Goal: Task Accomplishment & Management: Manage account settings

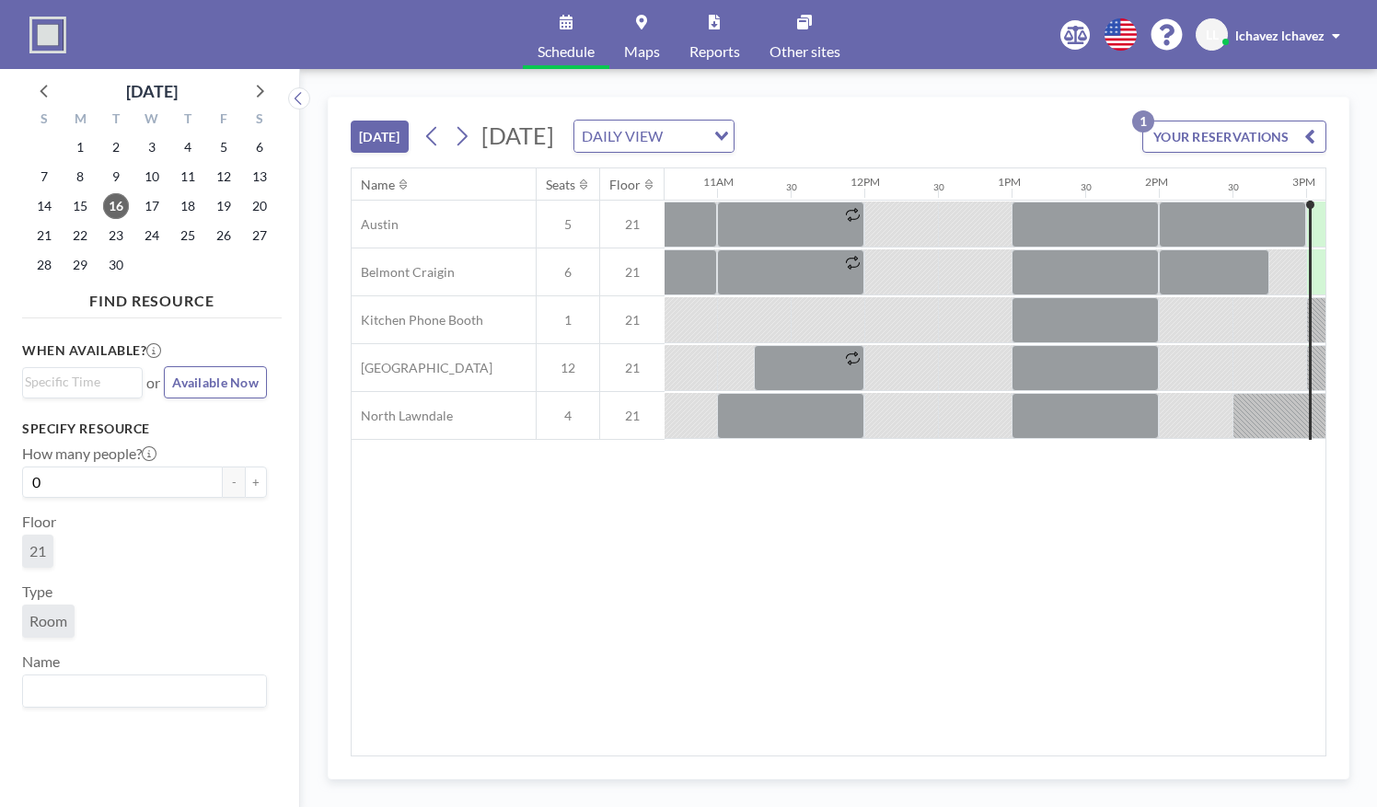
scroll to position [0, 2136]
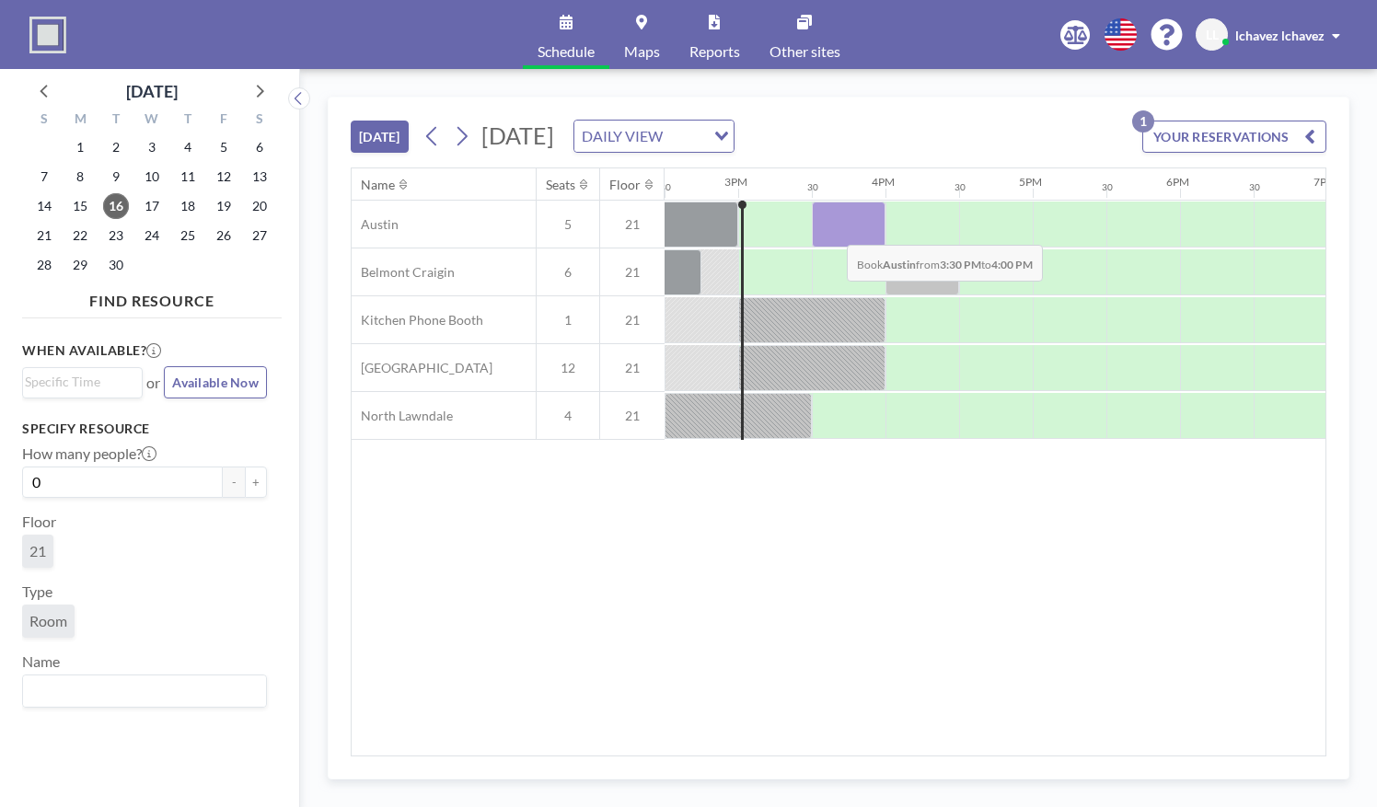
click at [832, 229] on div at bounding box center [849, 225] width 74 height 46
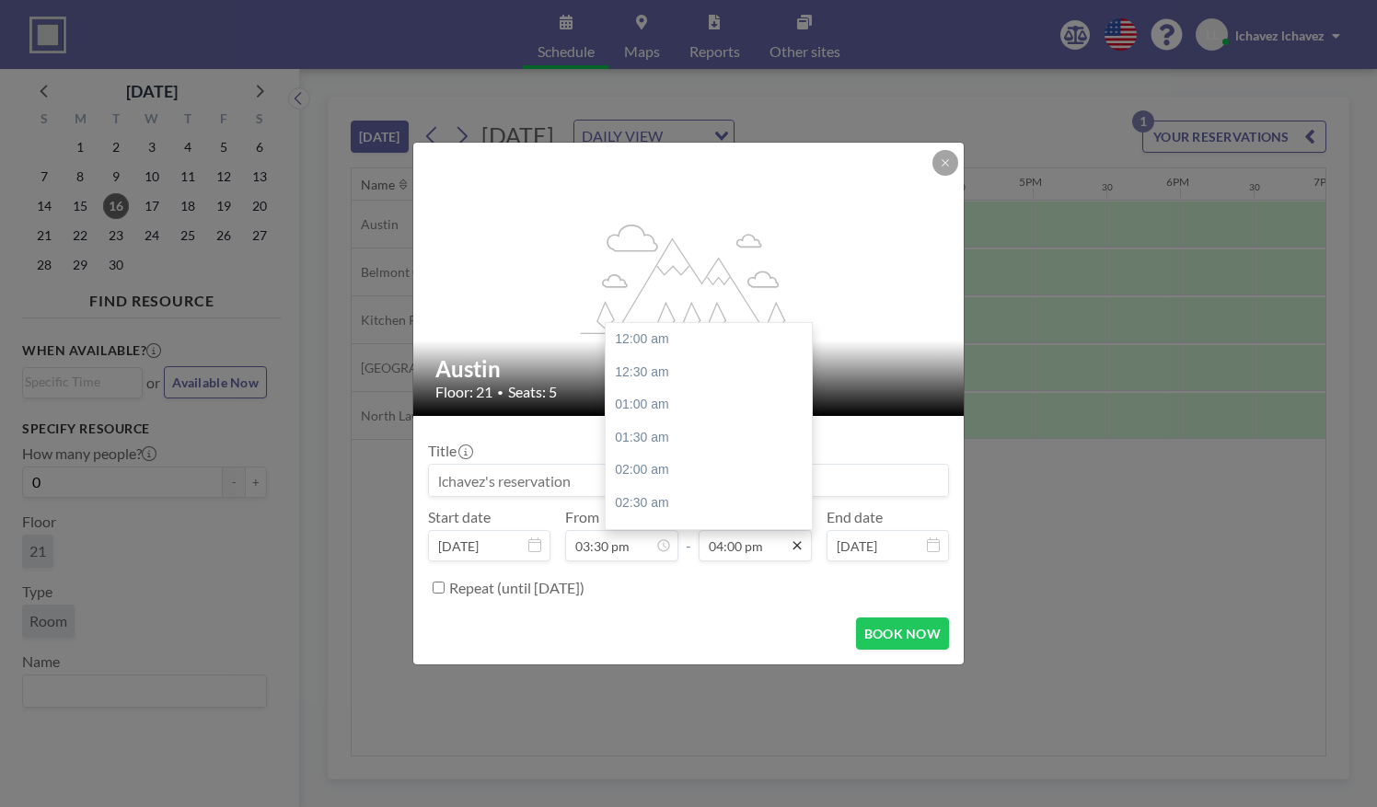
scroll to position [1048, 0]
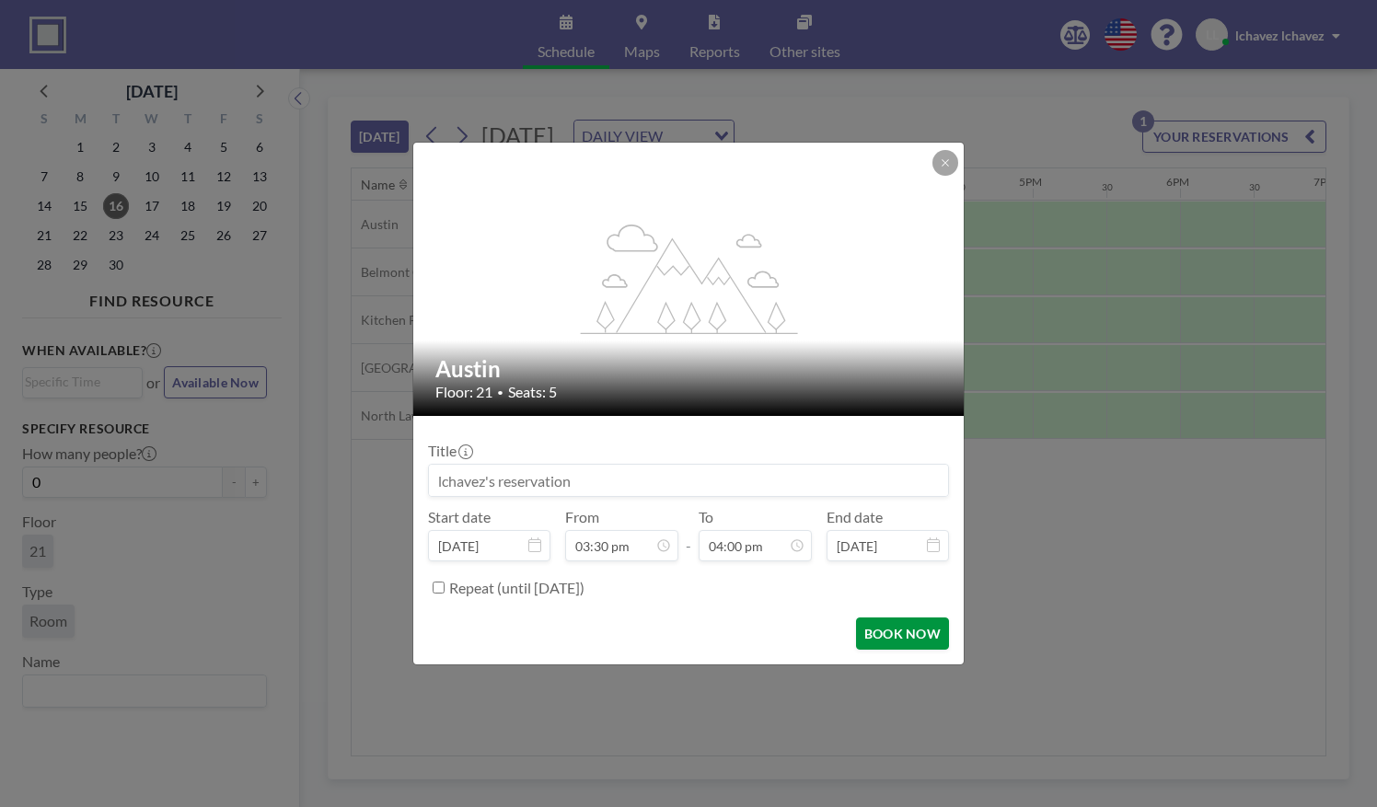
click at [890, 646] on button "BOOK NOW" at bounding box center [902, 634] width 93 height 32
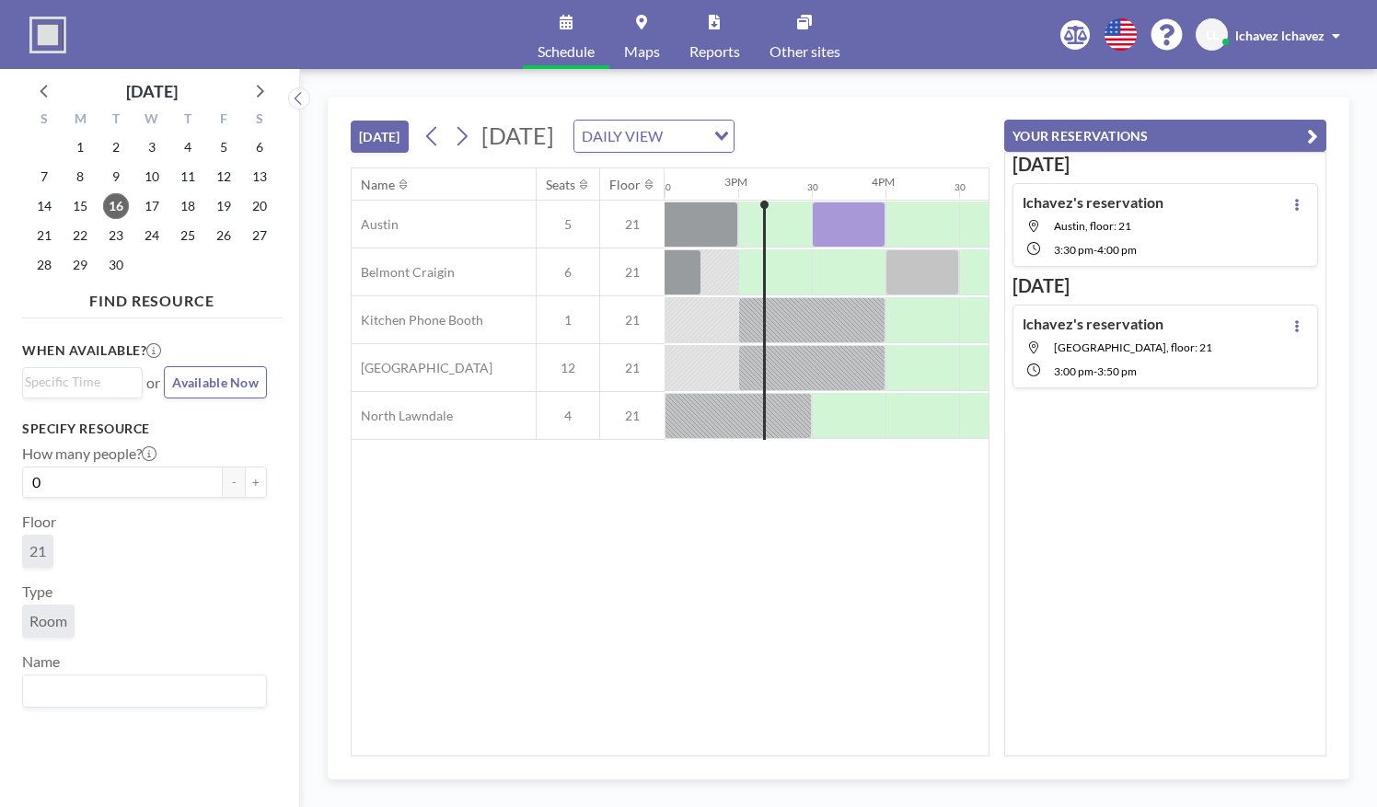
click at [1314, 137] on icon "button" at bounding box center [1312, 136] width 11 height 22
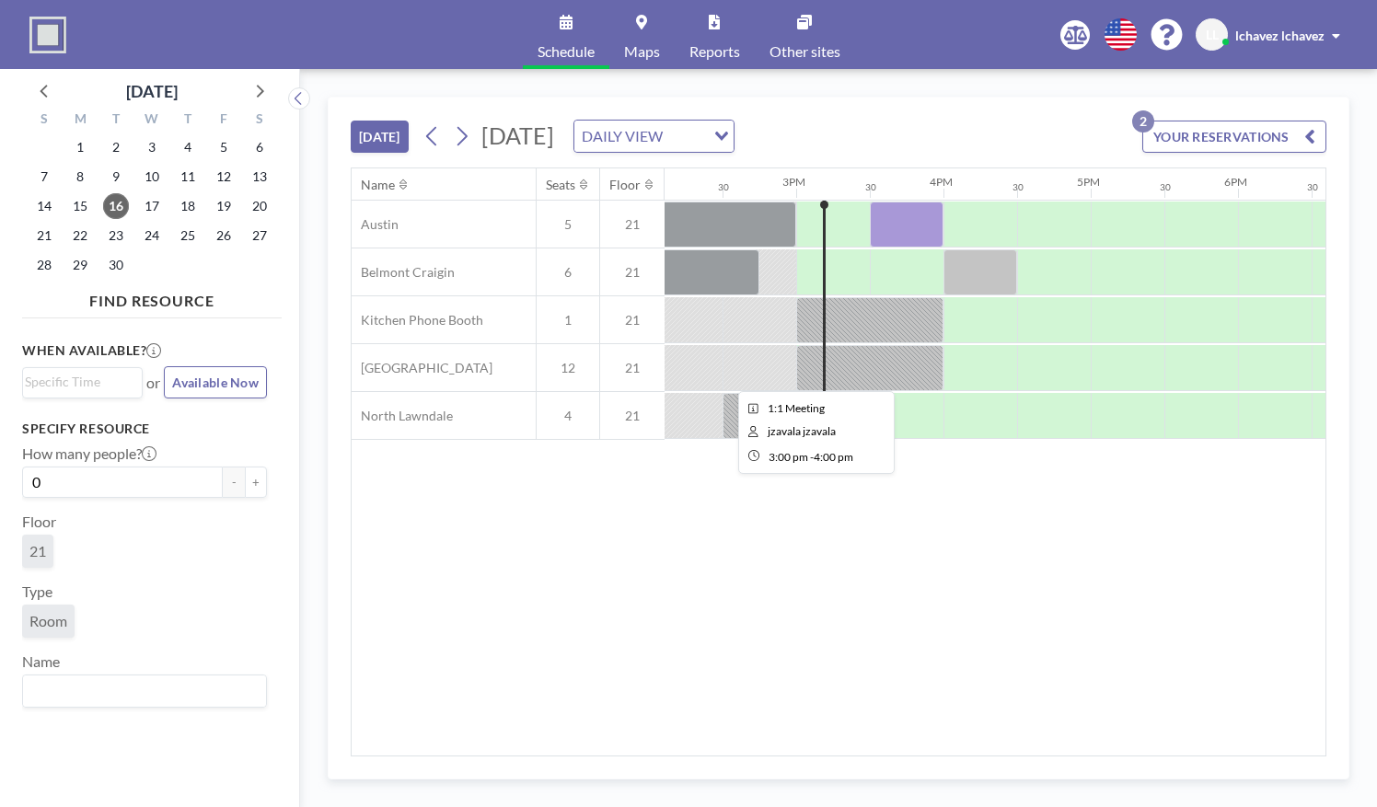
scroll to position [0, 2075]
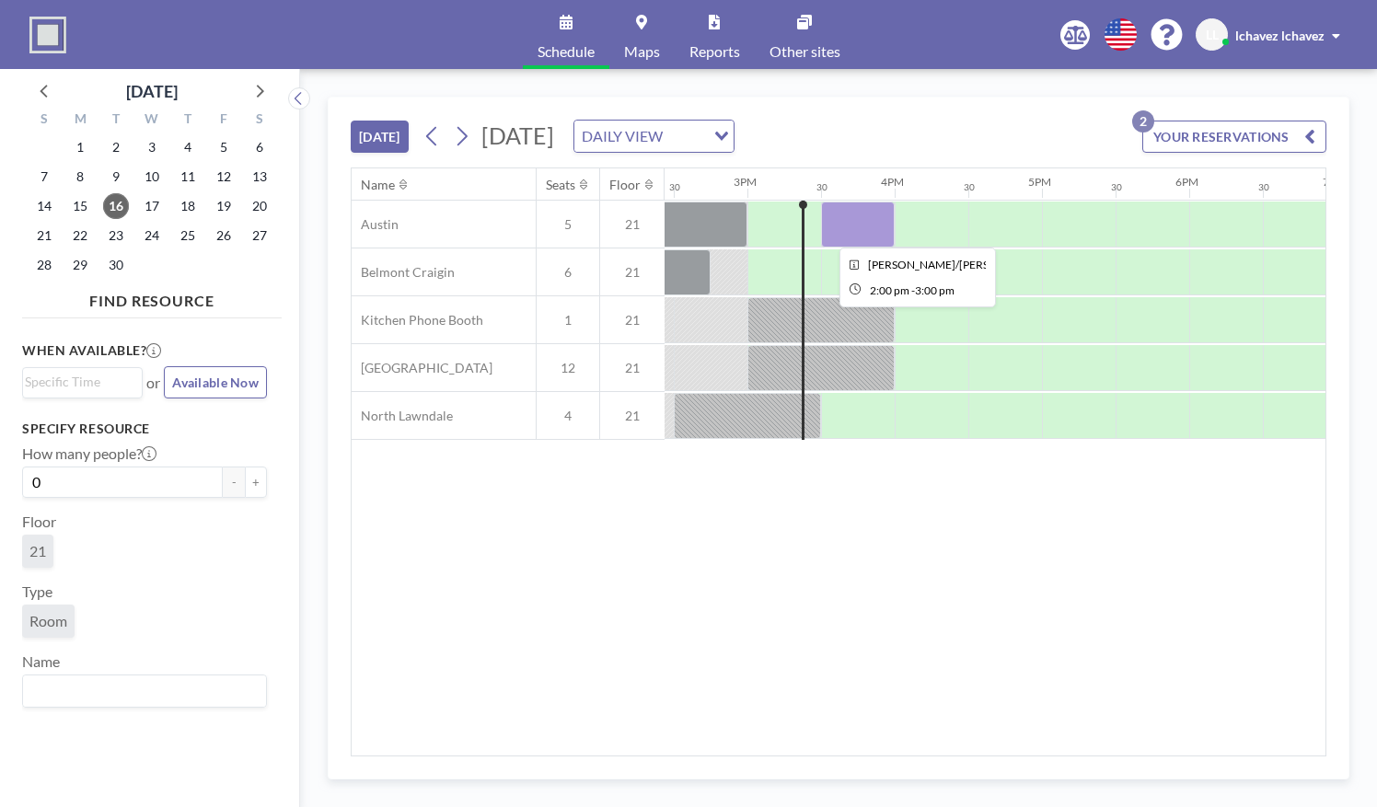
scroll to position [0, 2136]
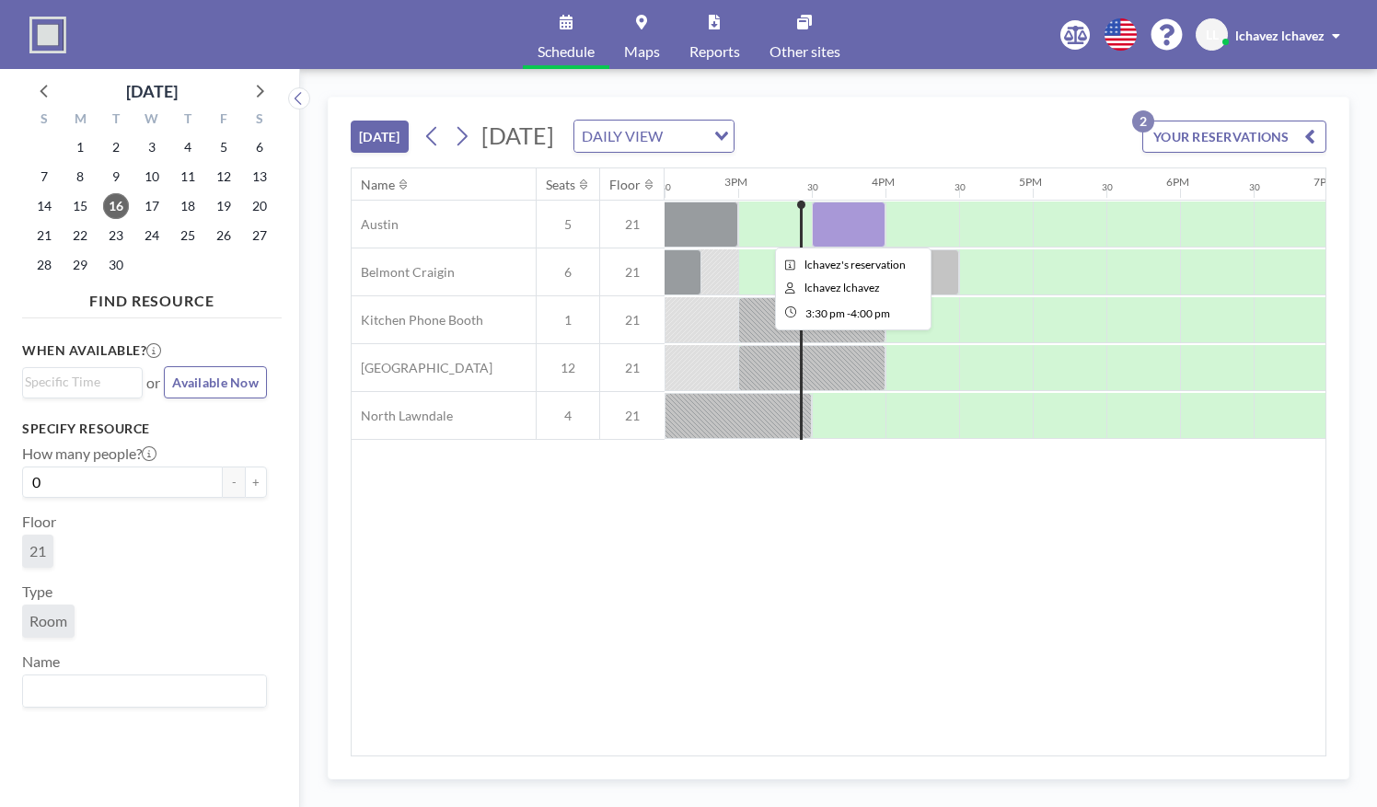
click at [873, 221] on div at bounding box center [849, 225] width 74 height 46
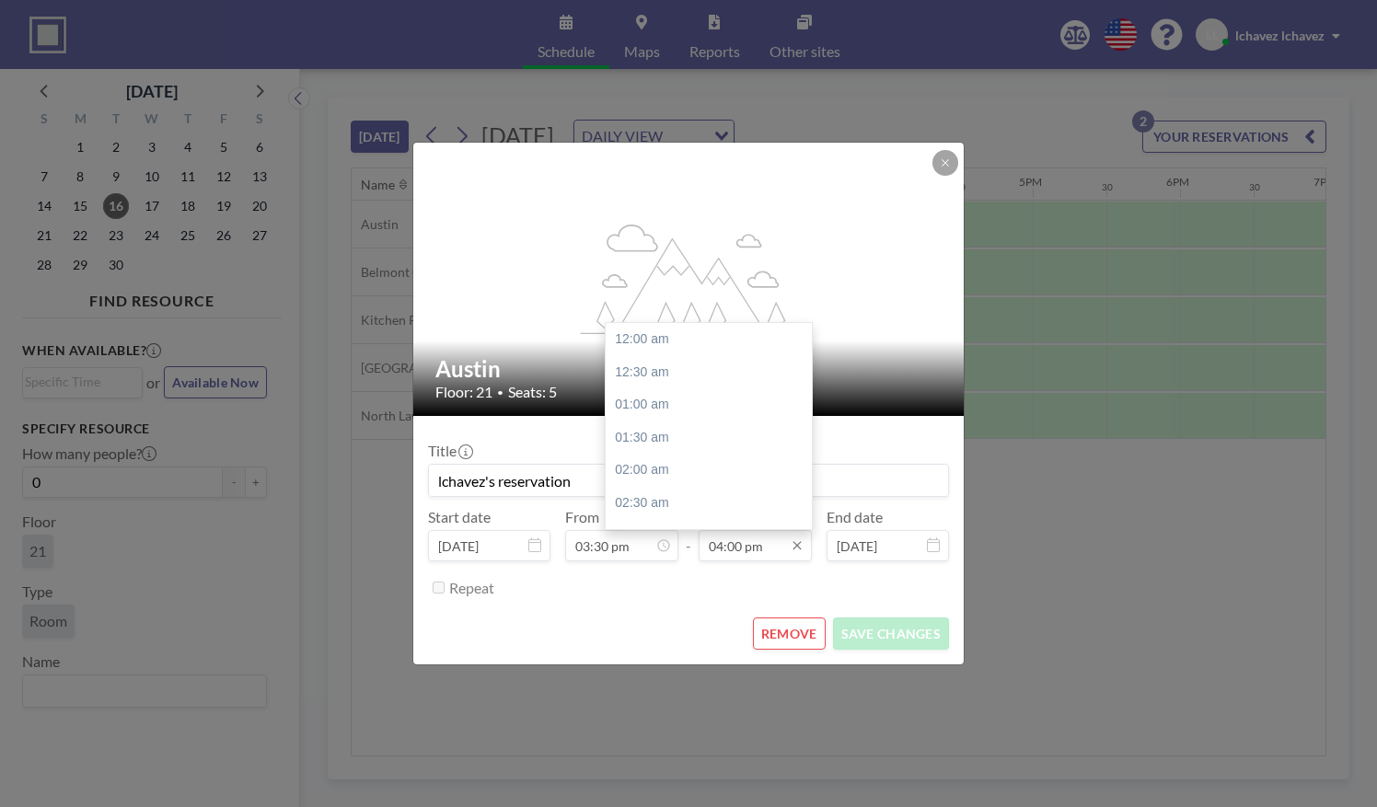
click at [729, 535] on input "04:00 pm" at bounding box center [755, 545] width 113 height 31
click at [692, 381] on div "04:30 pm" at bounding box center [713, 372] width 215 height 33
type input "04:30 pm"
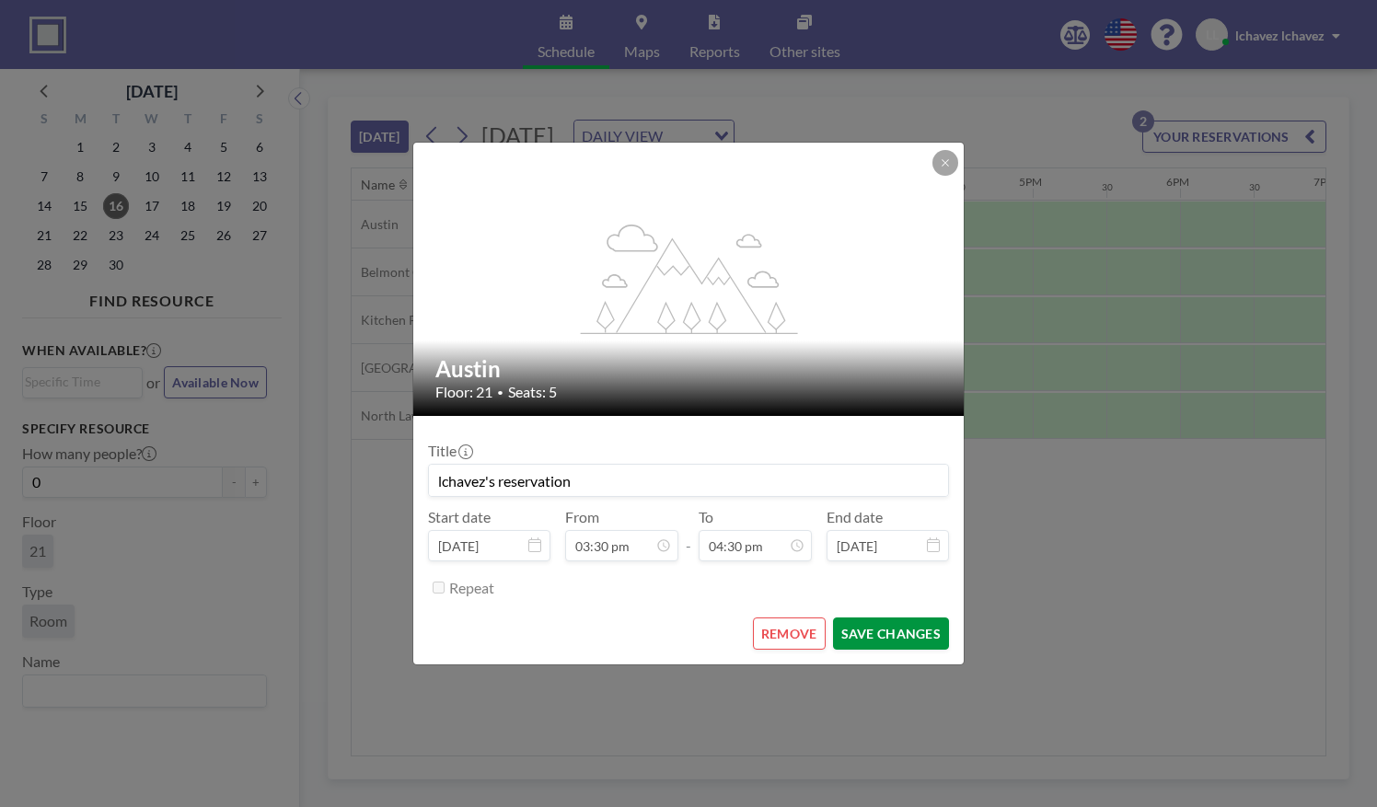
click at [880, 635] on button "SAVE CHANGES" at bounding box center [891, 634] width 116 height 32
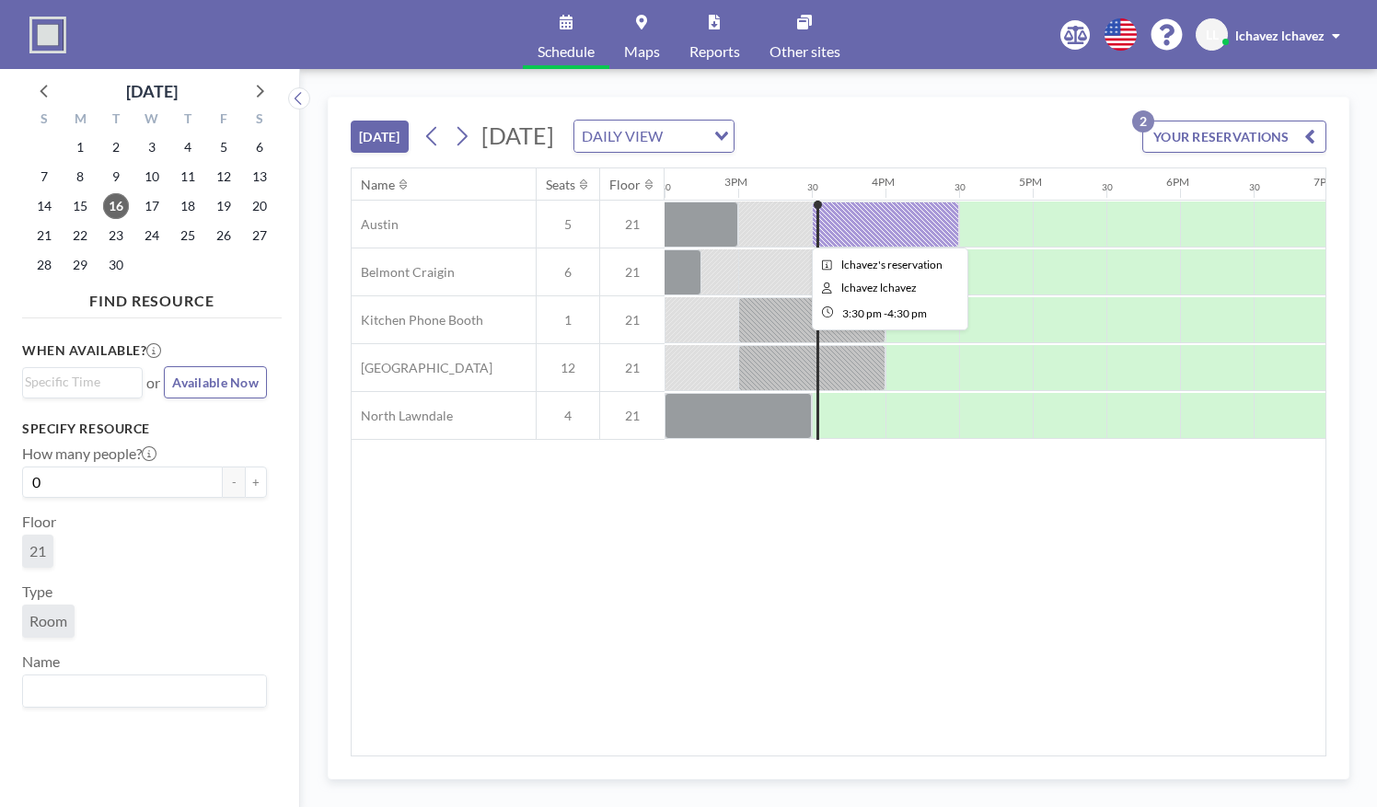
click at [878, 219] on div at bounding box center [885, 225] width 147 height 46
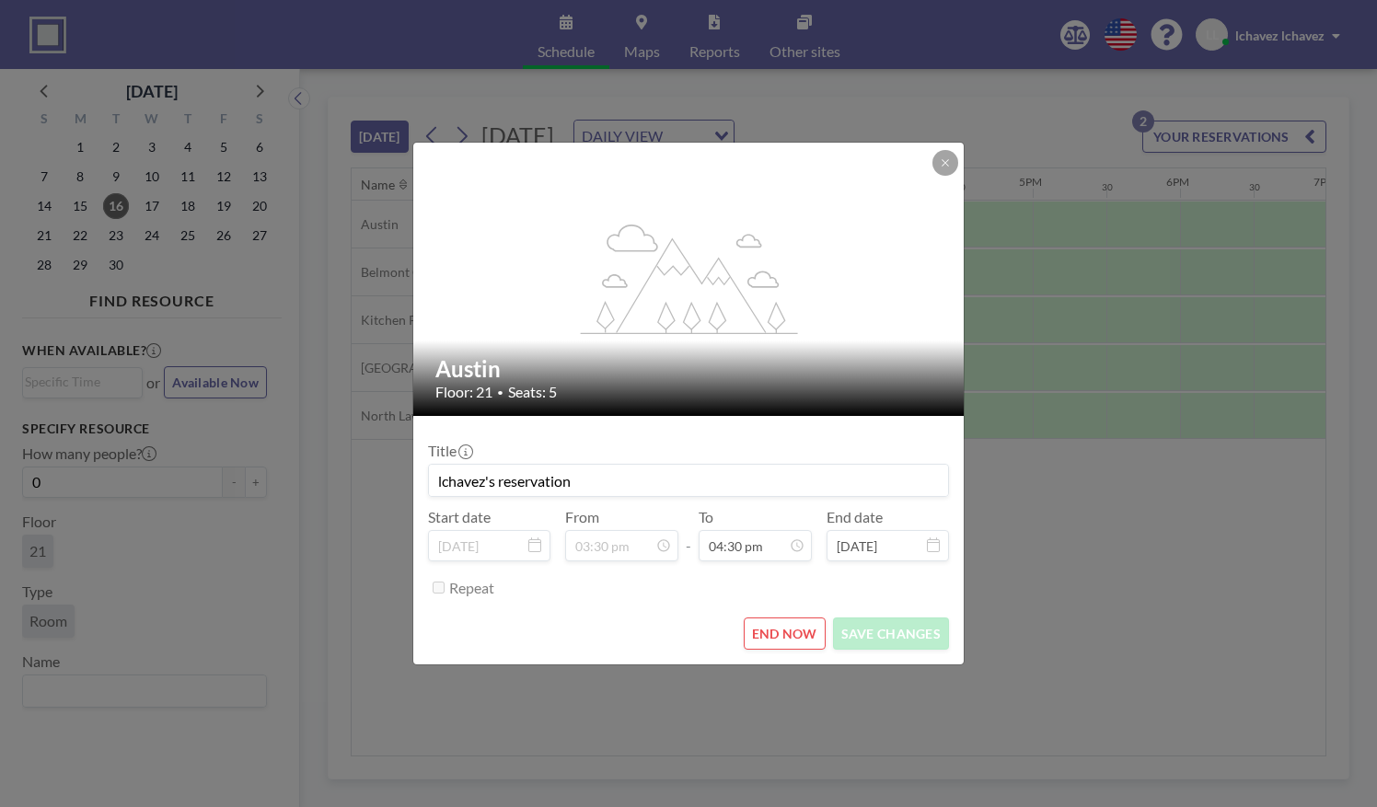
click at [657, 552] on icon at bounding box center [663, 545] width 15 height 15
click at [941, 166] on icon at bounding box center [945, 162] width 11 height 11
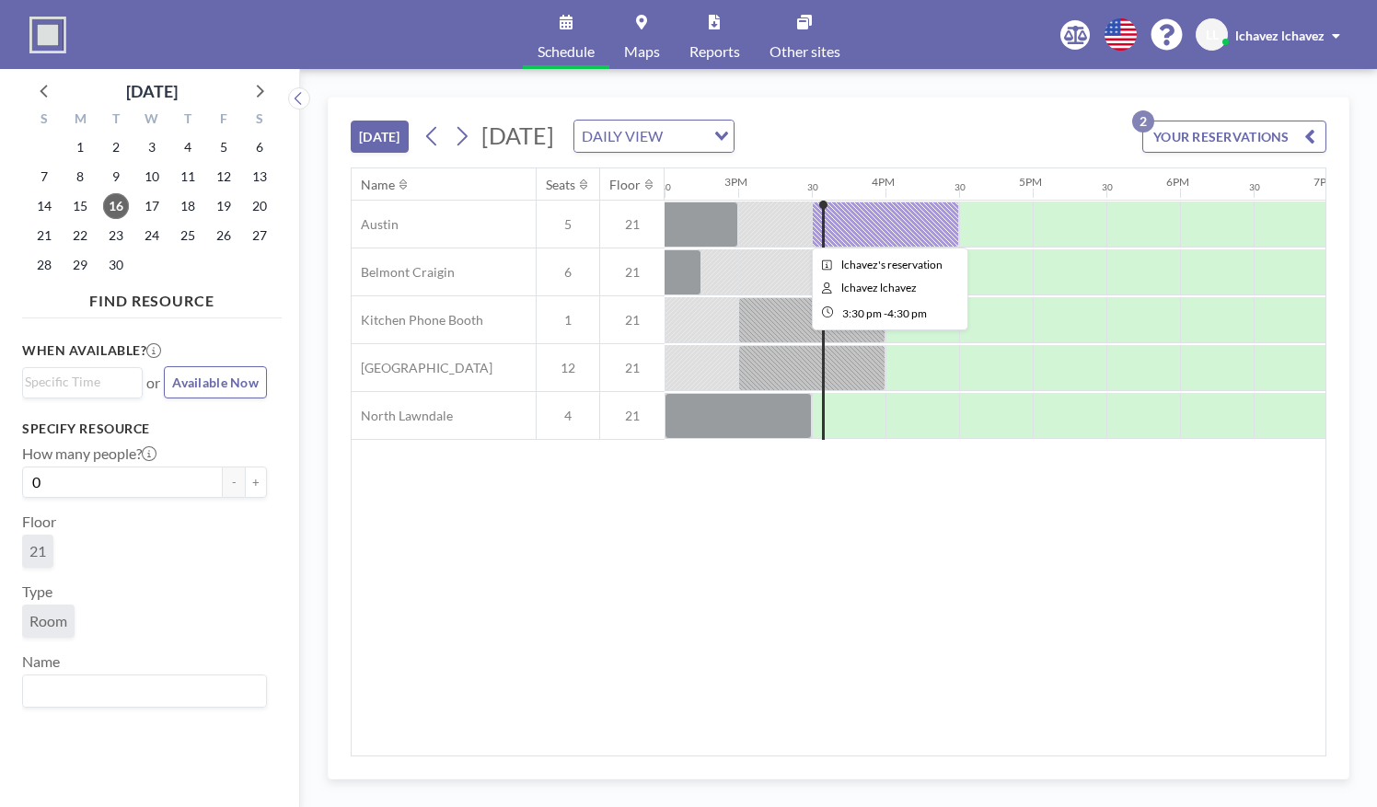
click at [904, 214] on div at bounding box center [885, 225] width 147 height 46
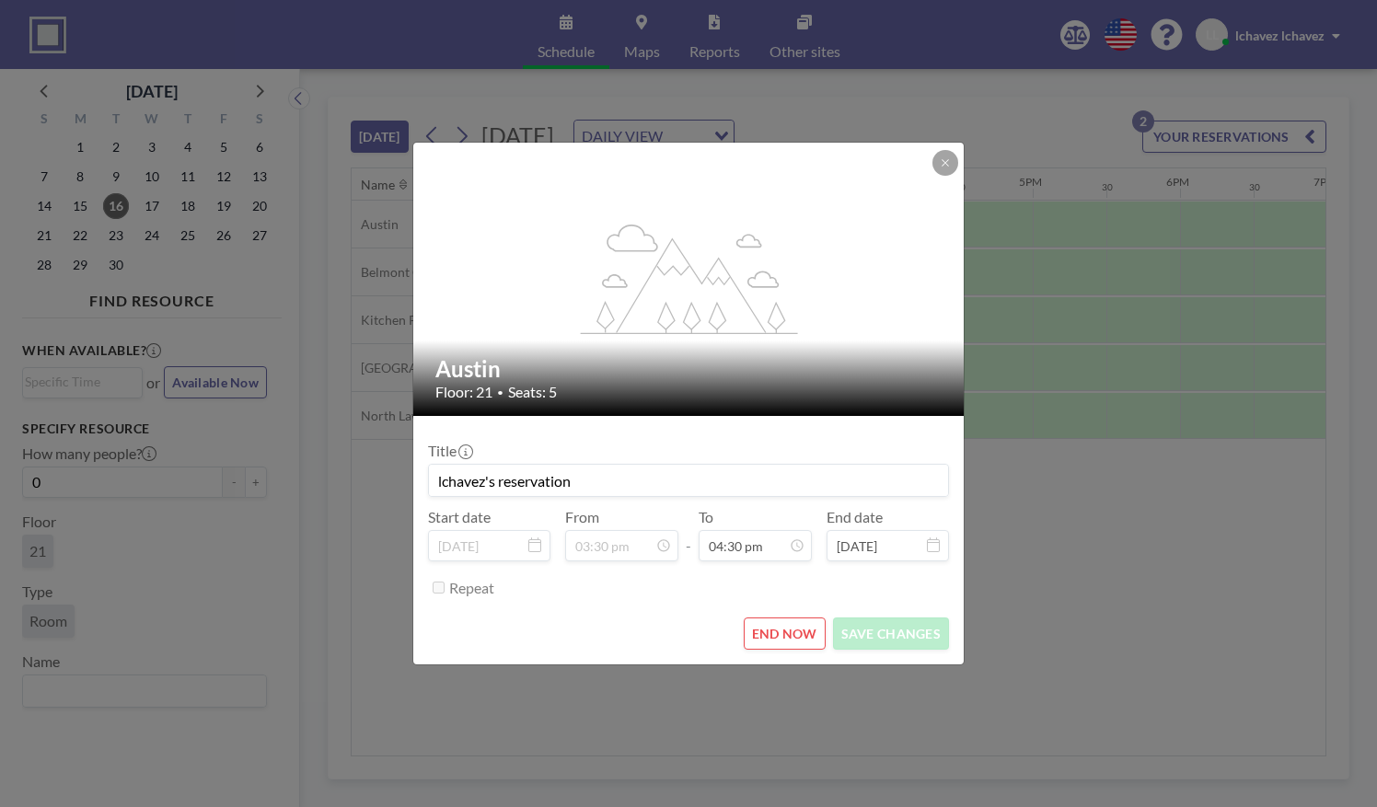
scroll to position [1082, 0]
click at [665, 544] on icon at bounding box center [663, 545] width 15 height 15
click at [779, 624] on button "END NOW" at bounding box center [785, 634] width 82 height 32
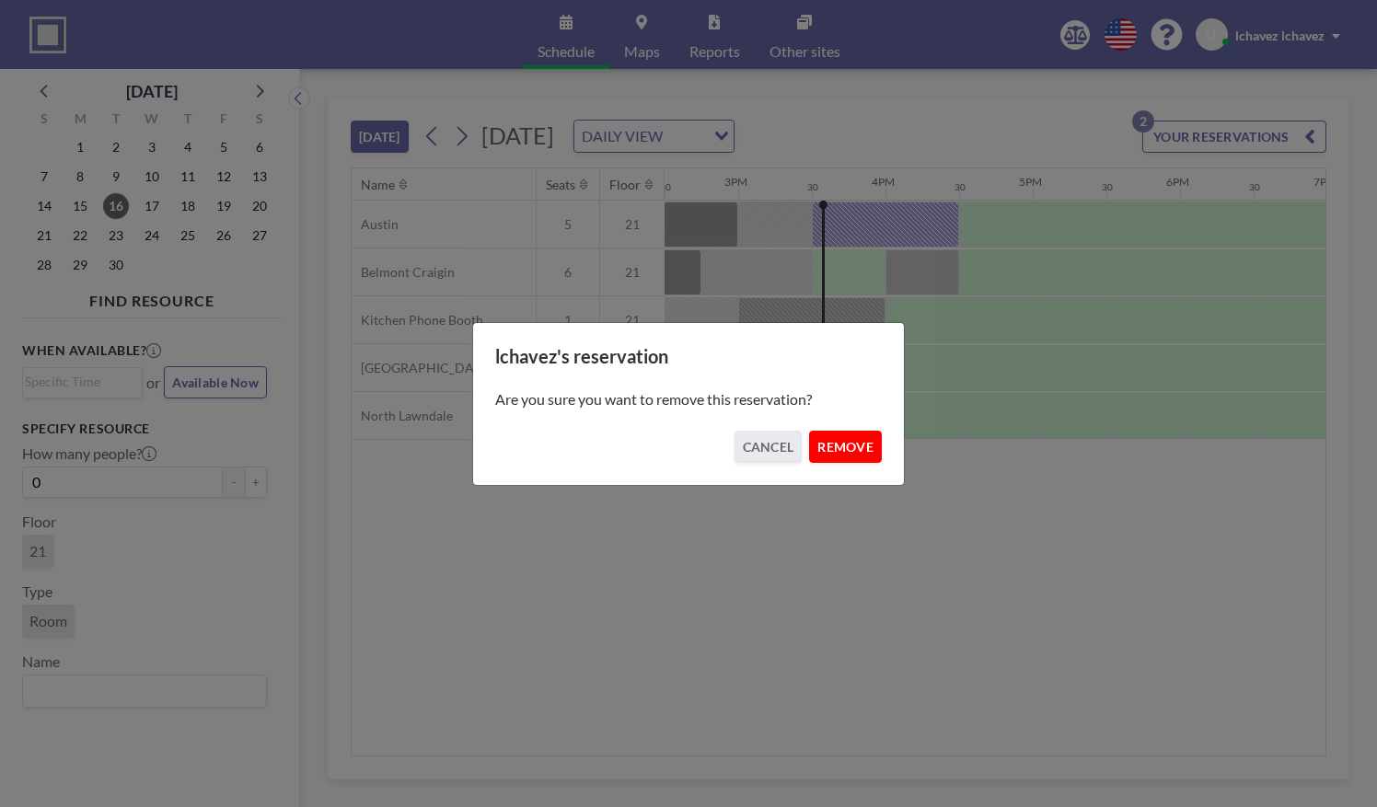
click at [841, 450] on button "REMOVE" at bounding box center [845, 447] width 73 height 32
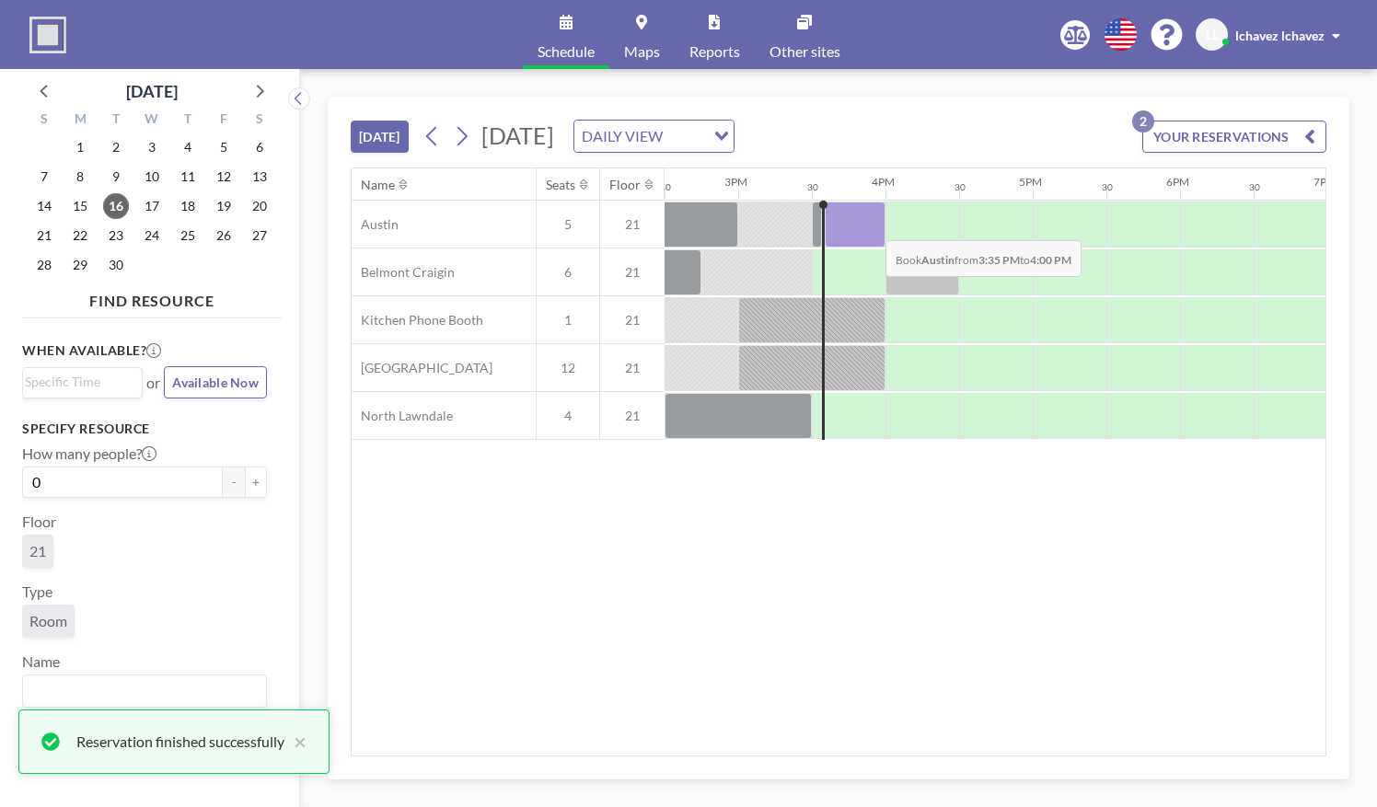
click at [871, 225] on div at bounding box center [855, 225] width 61 height 46
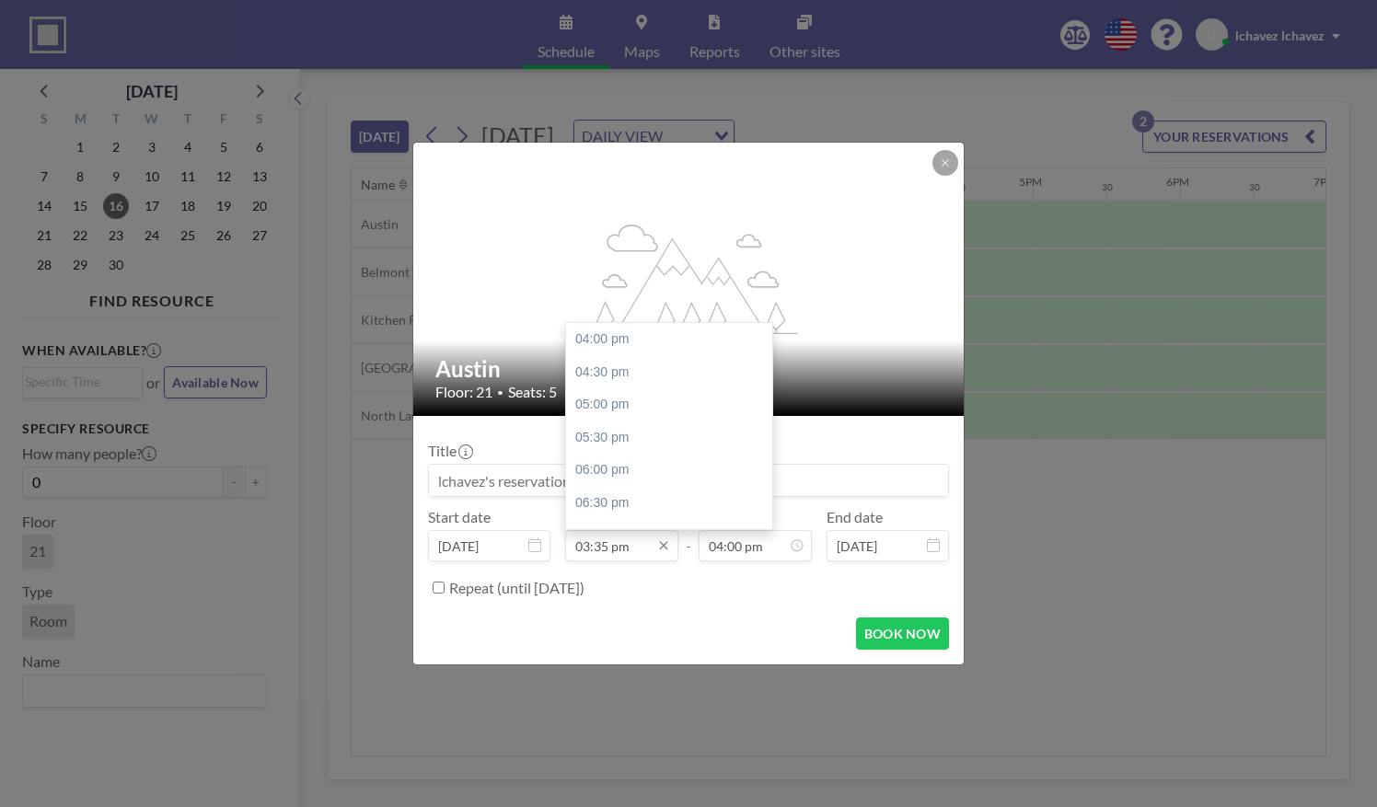
click at [596, 542] on input "03:35 pm" at bounding box center [621, 545] width 113 height 31
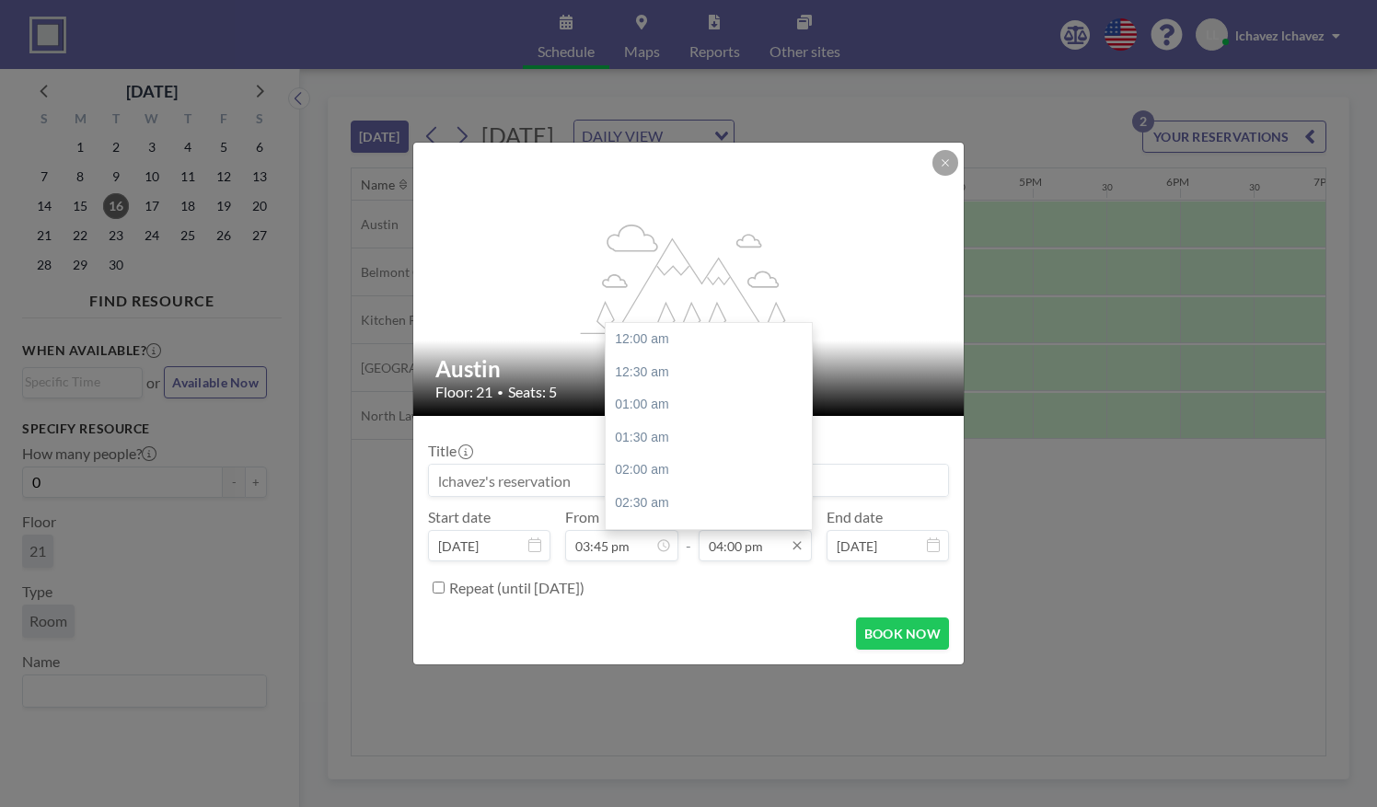
scroll to position [1048, 0]
type input "03:45 pm"
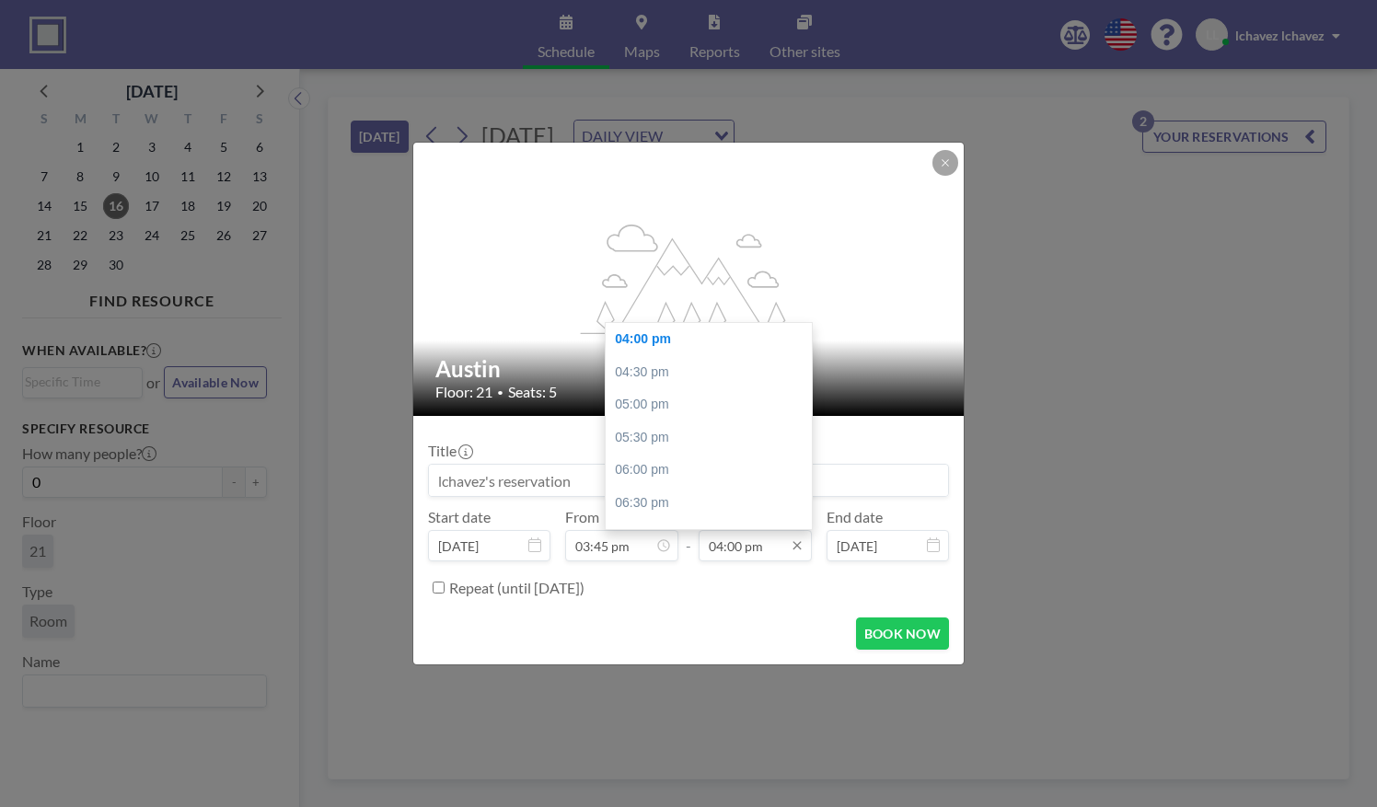
click at [741, 554] on input "04:00 pm" at bounding box center [755, 545] width 113 height 31
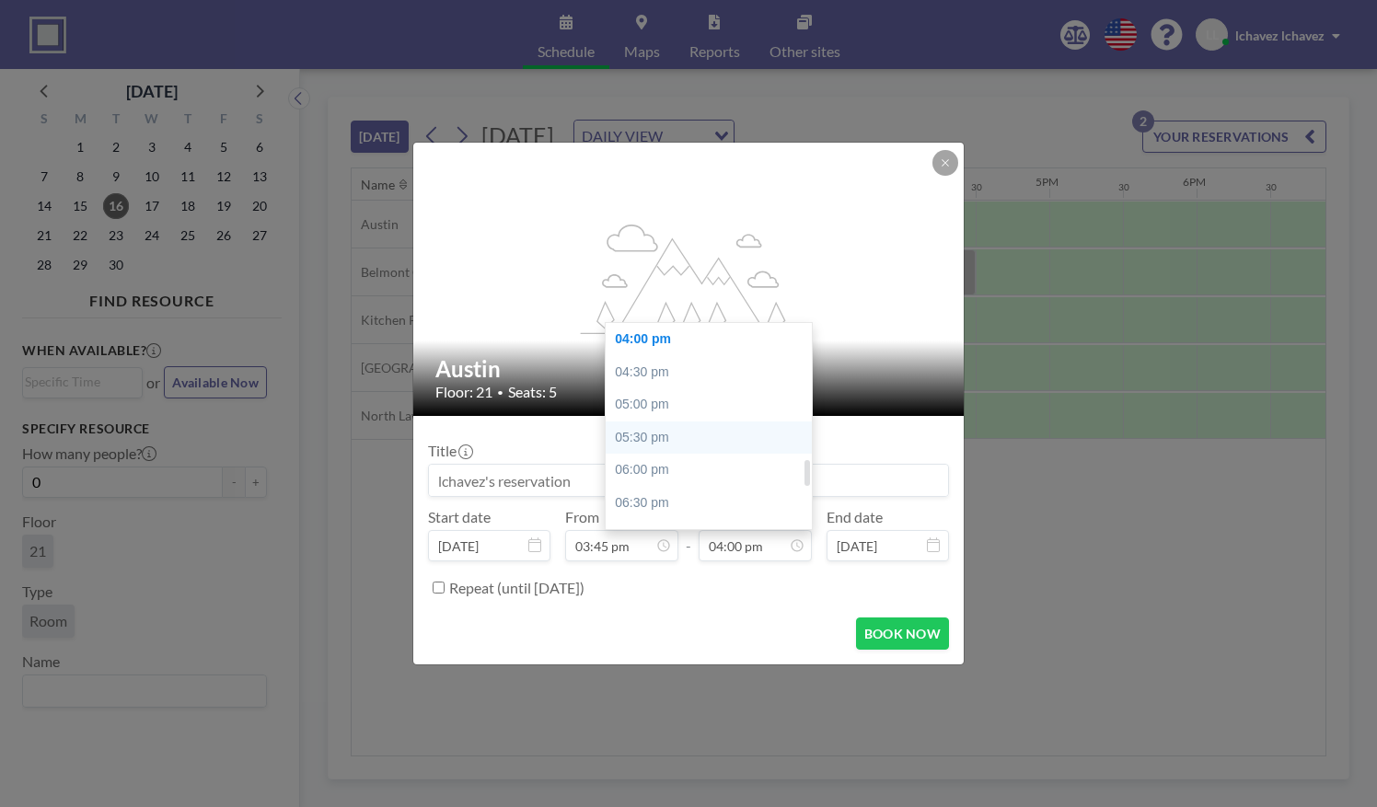
scroll to position [0, 2209]
click at [673, 367] on div "04:30 pm" at bounding box center [713, 372] width 215 height 33
type input "04:30 pm"
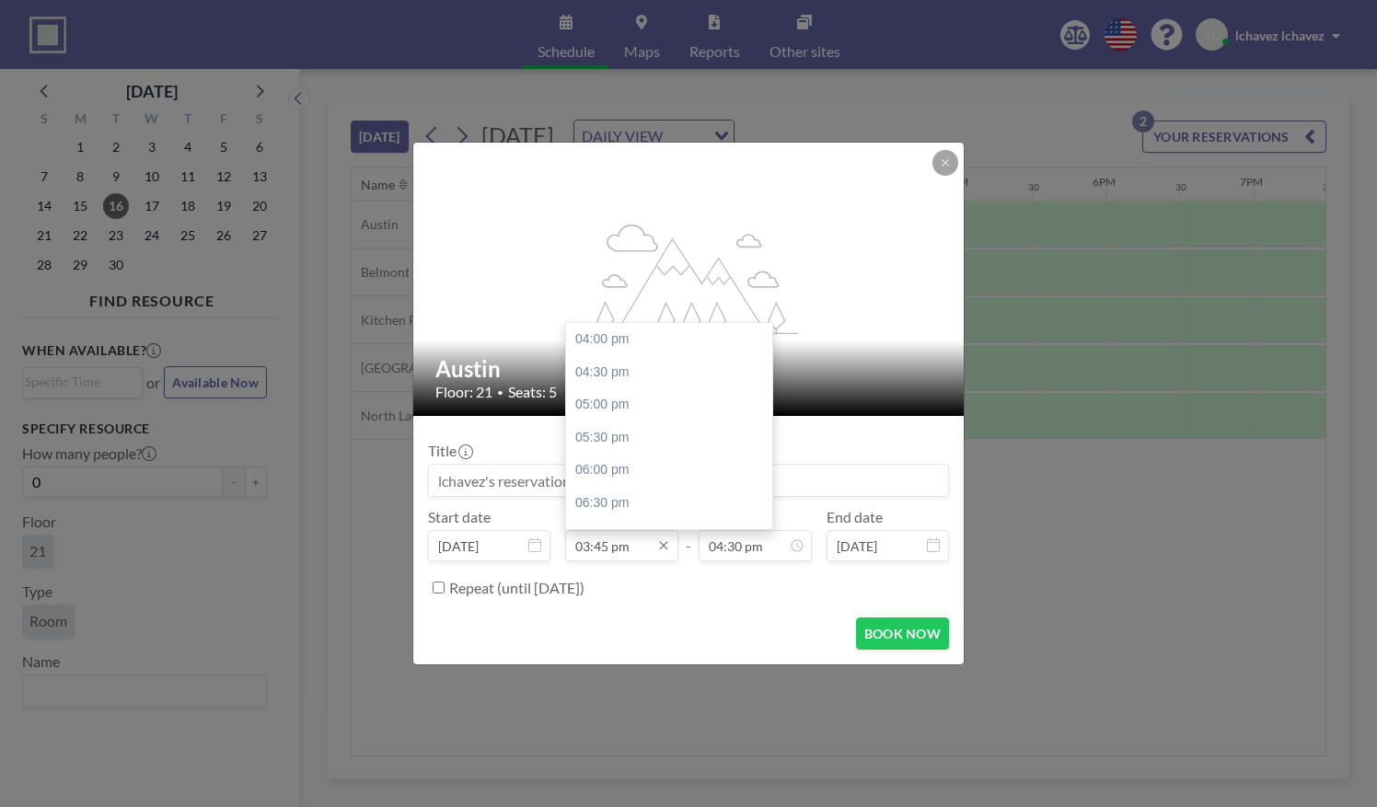
click at [598, 550] on input "03:45 pm" at bounding box center [621, 545] width 113 height 31
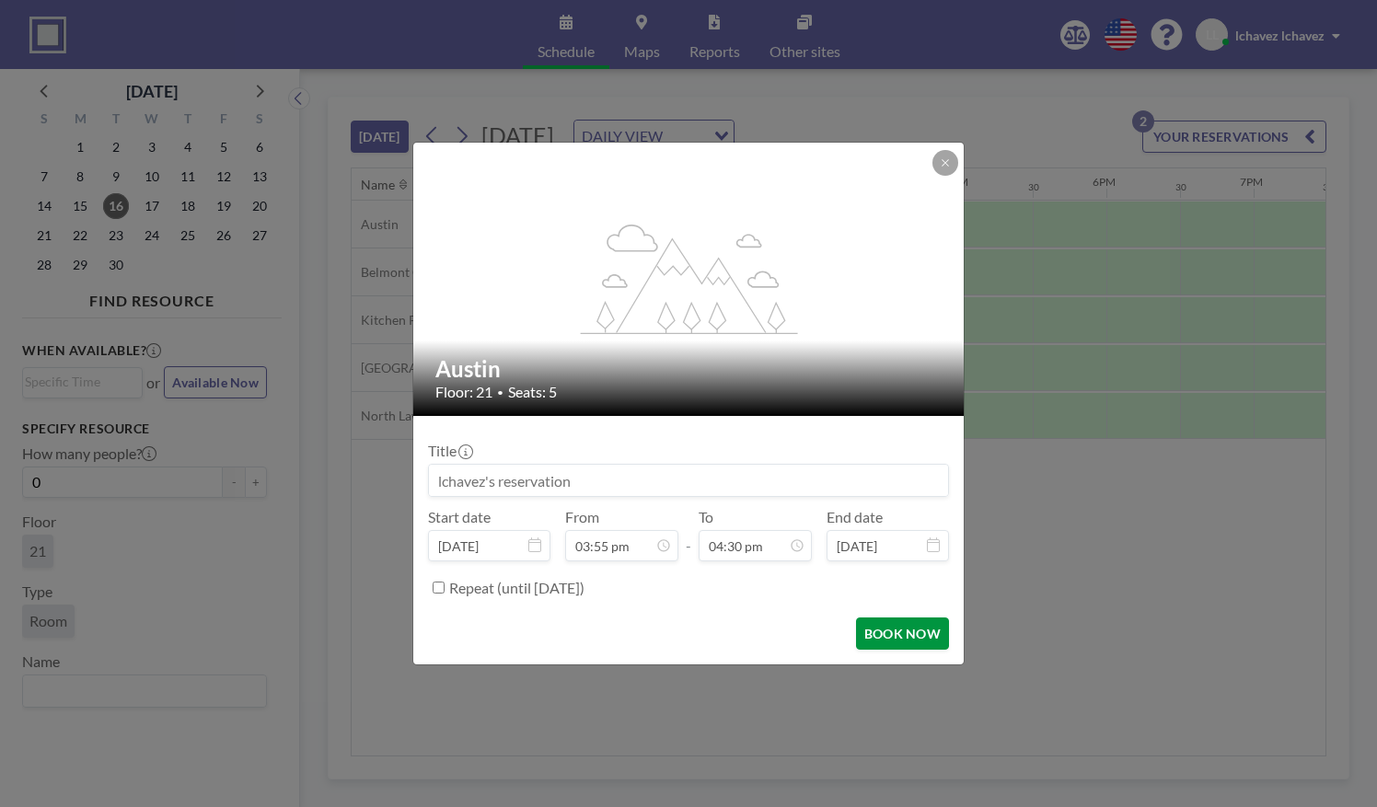
type input "03:55 pm"
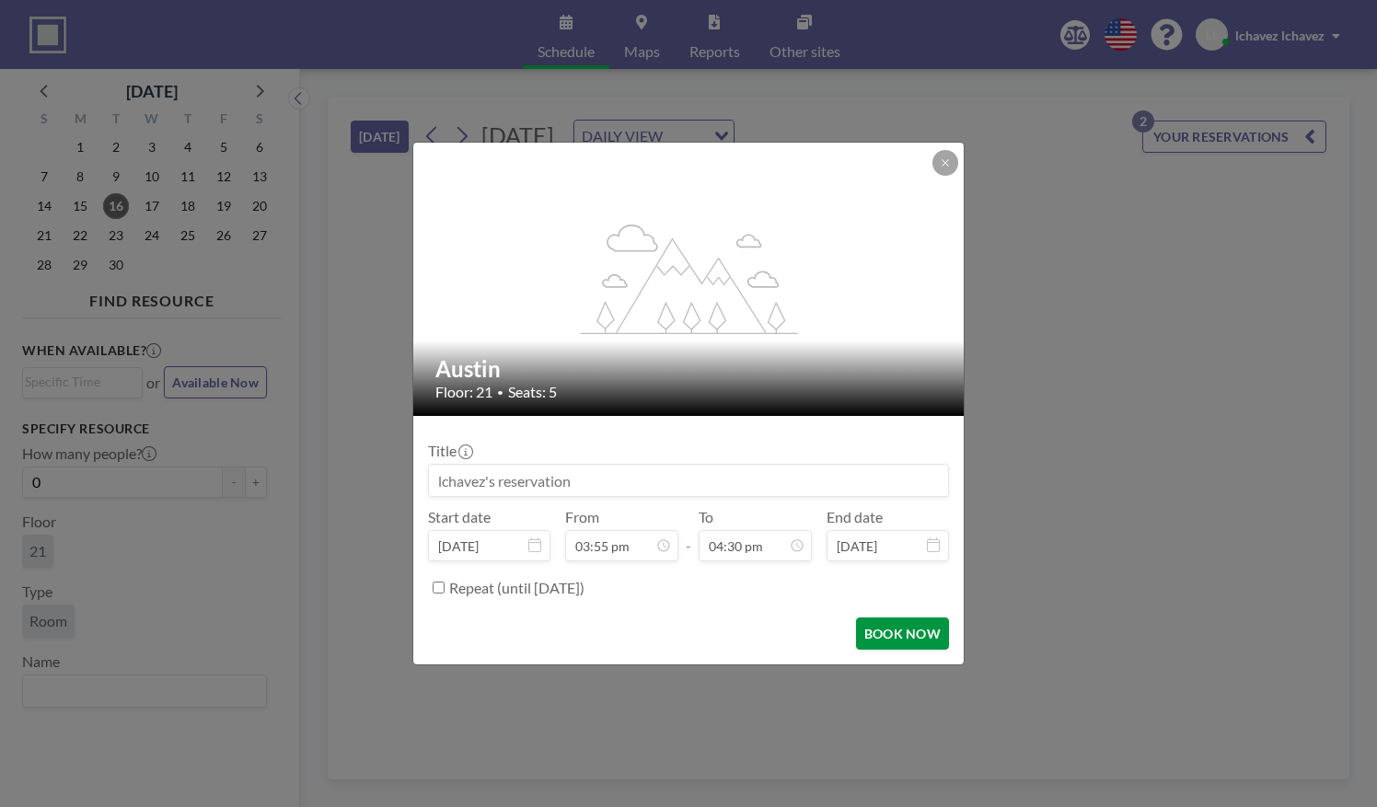
click at [913, 626] on button "BOOK NOW" at bounding box center [902, 634] width 93 height 32
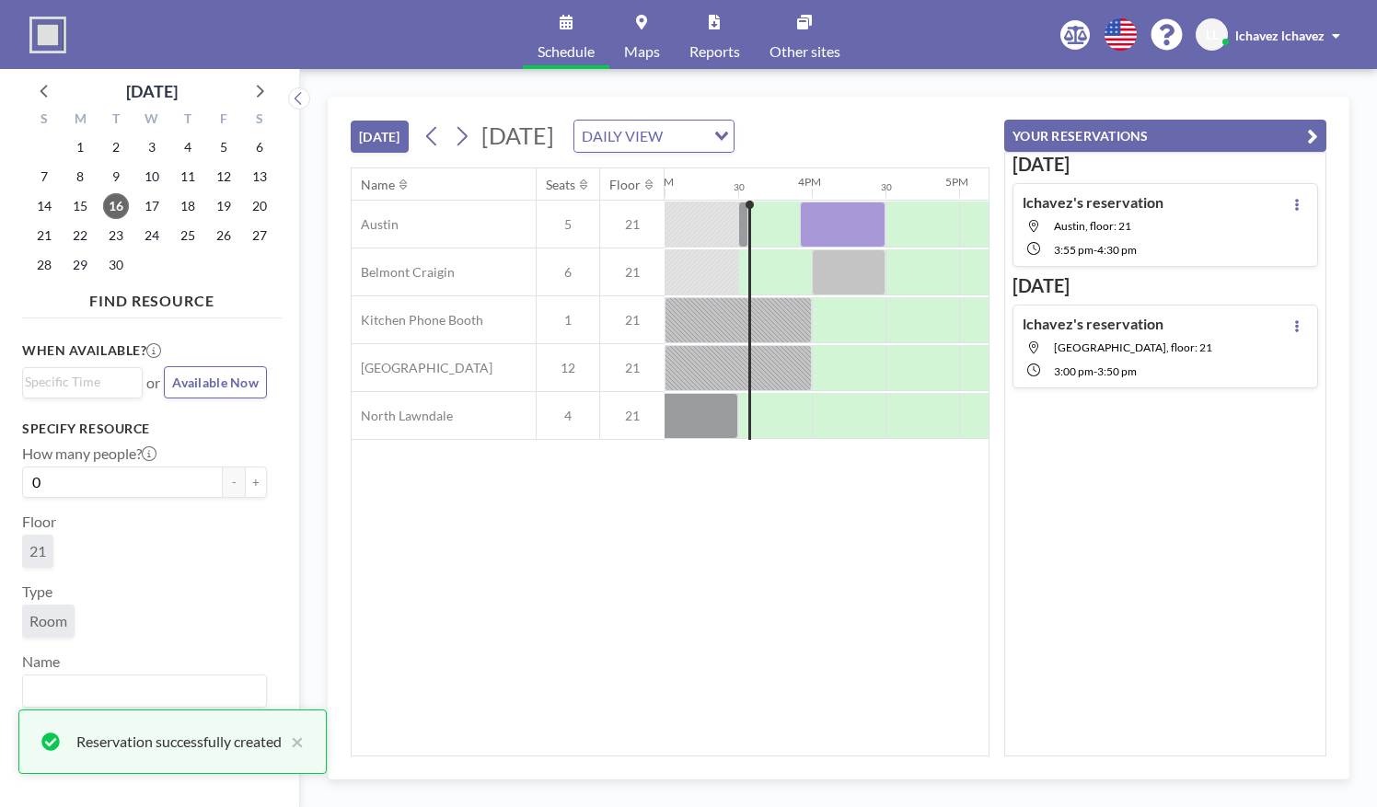
click at [1314, 129] on icon "button" at bounding box center [1312, 136] width 11 height 22
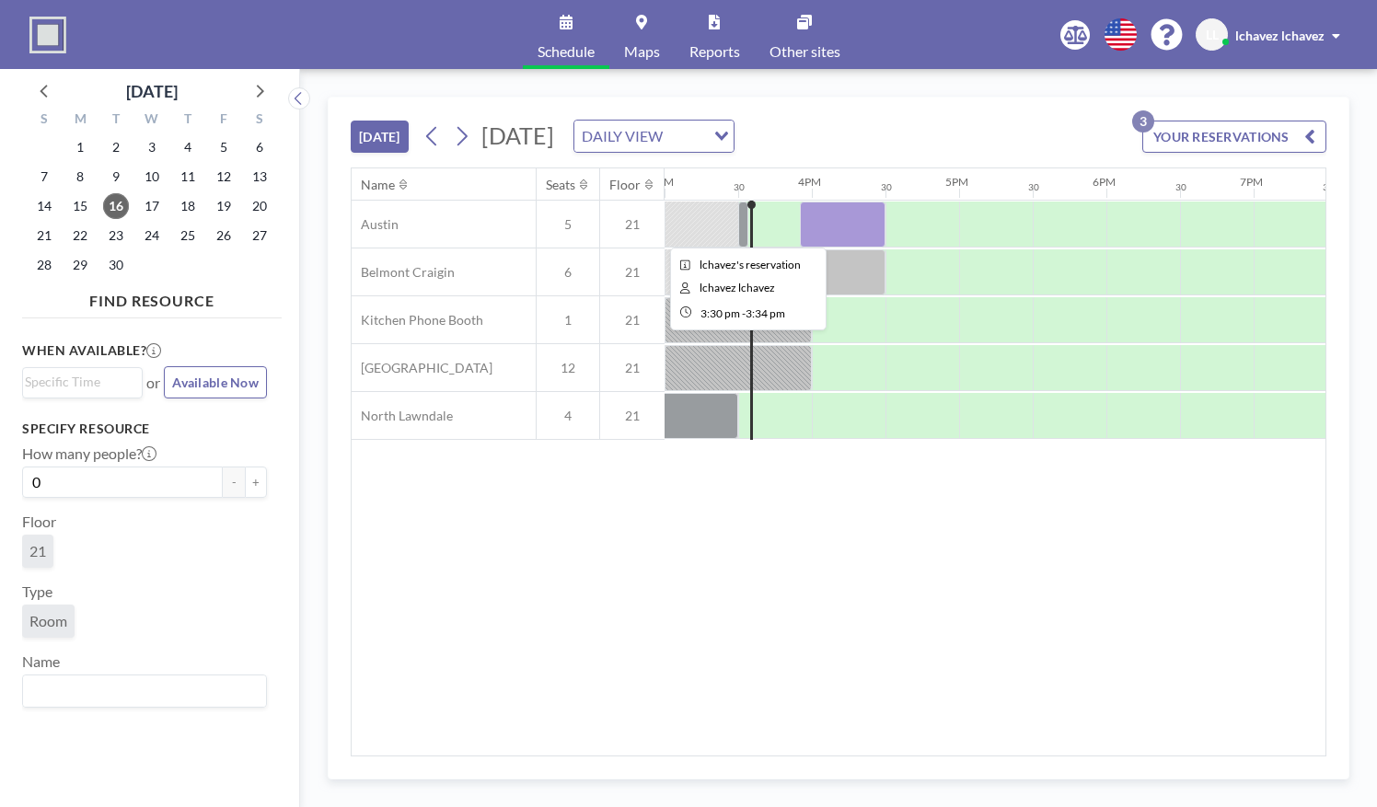
click at [740, 227] on div at bounding box center [743, 225] width 10 height 46
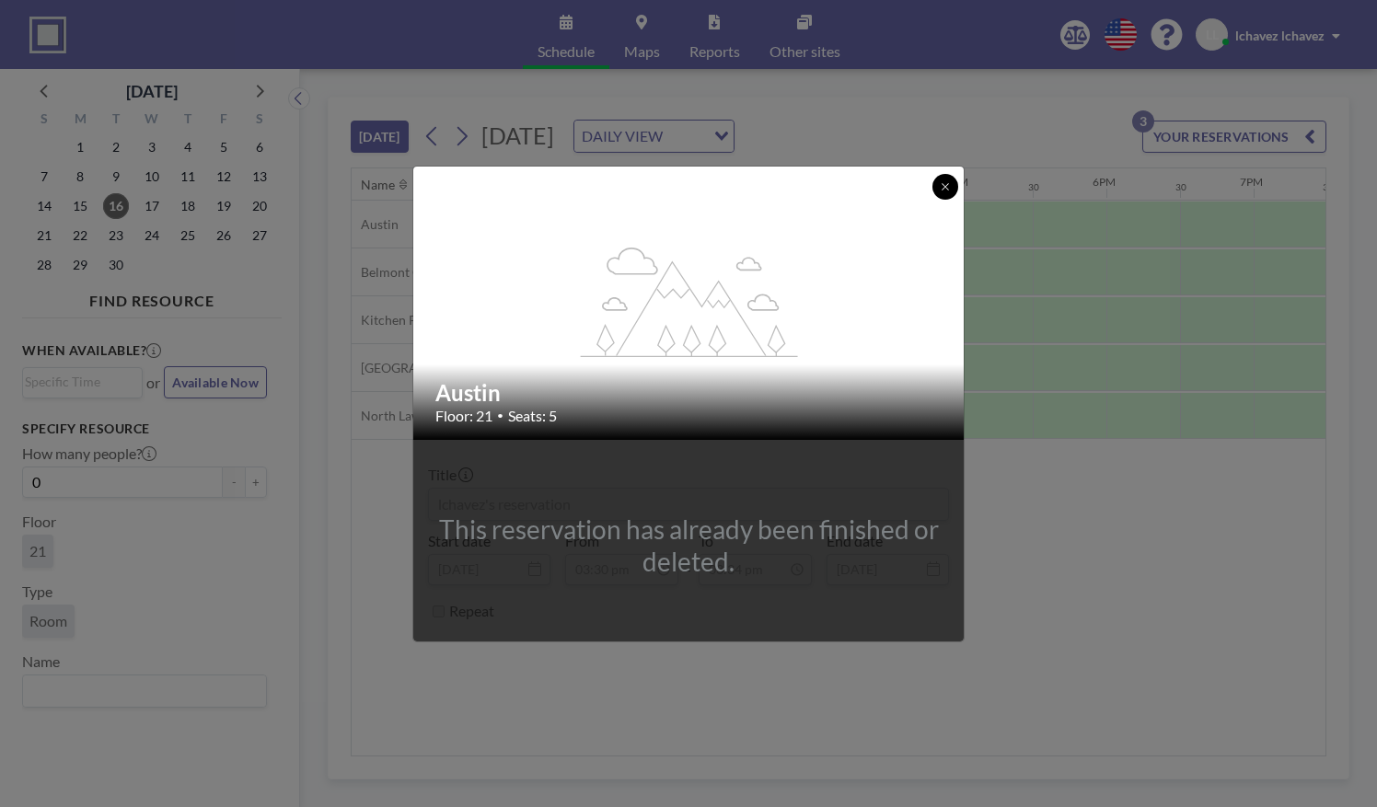
click at [946, 184] on icon at bounding box center [945, 186] width 6 height 6
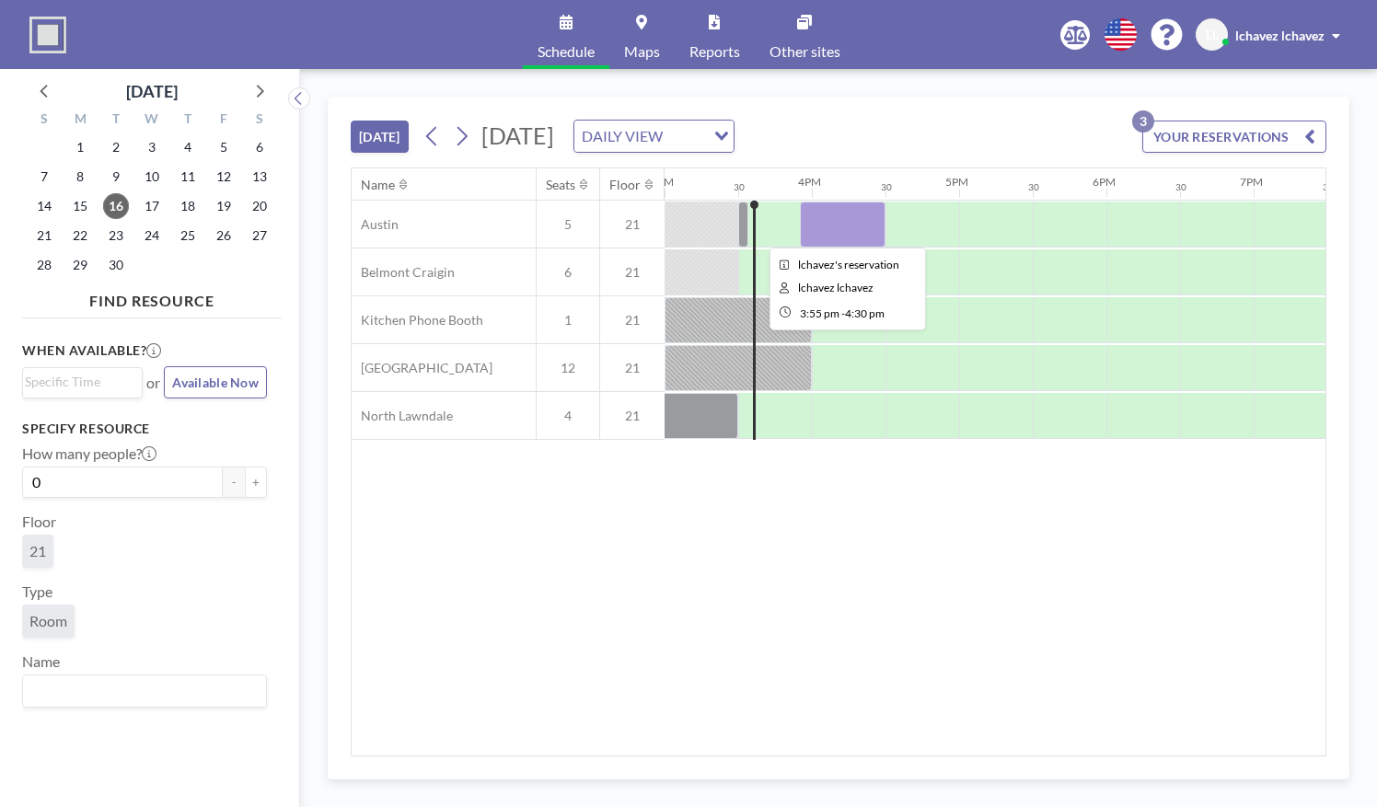
click at [825, 208] on div at bounding box center [843, 225] width 86 height 46
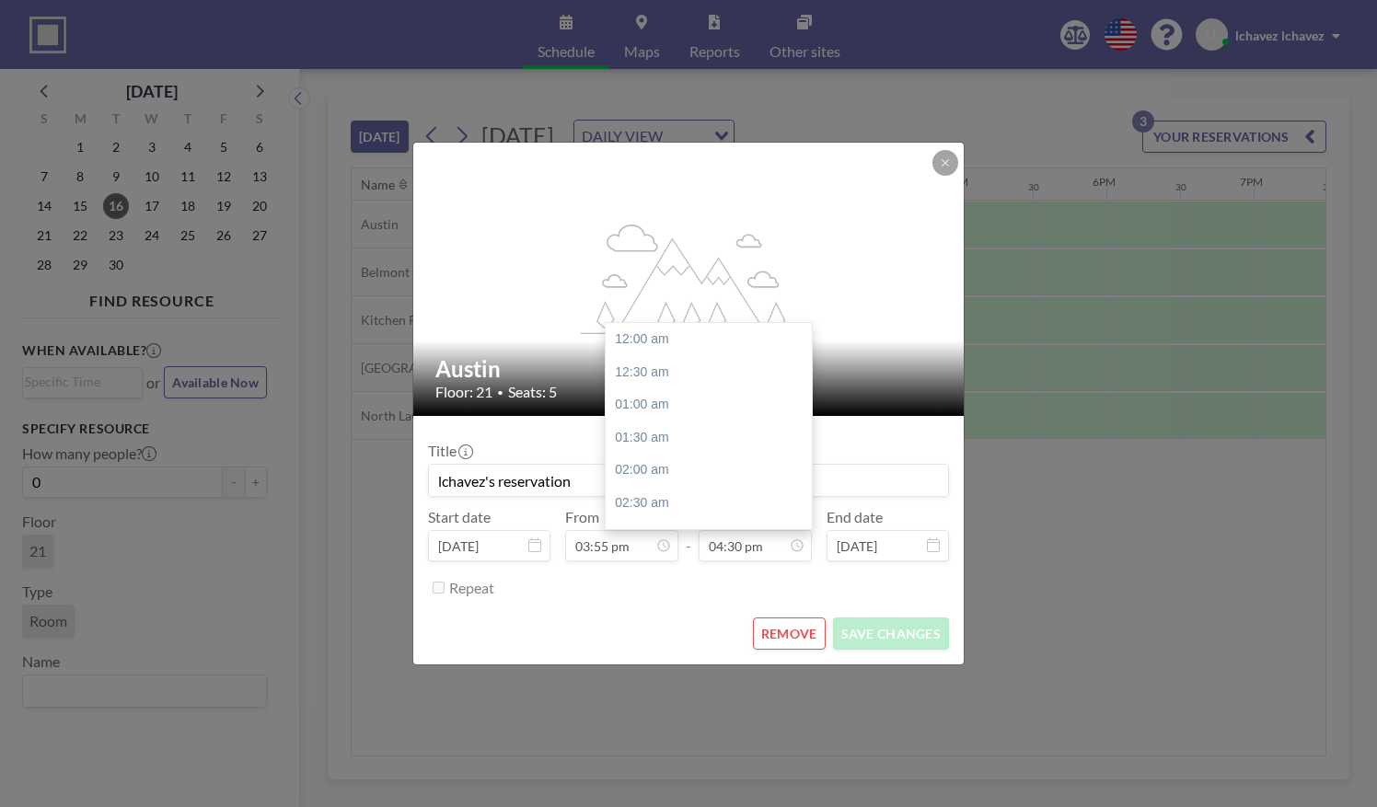
scroll to position [1082, 0]
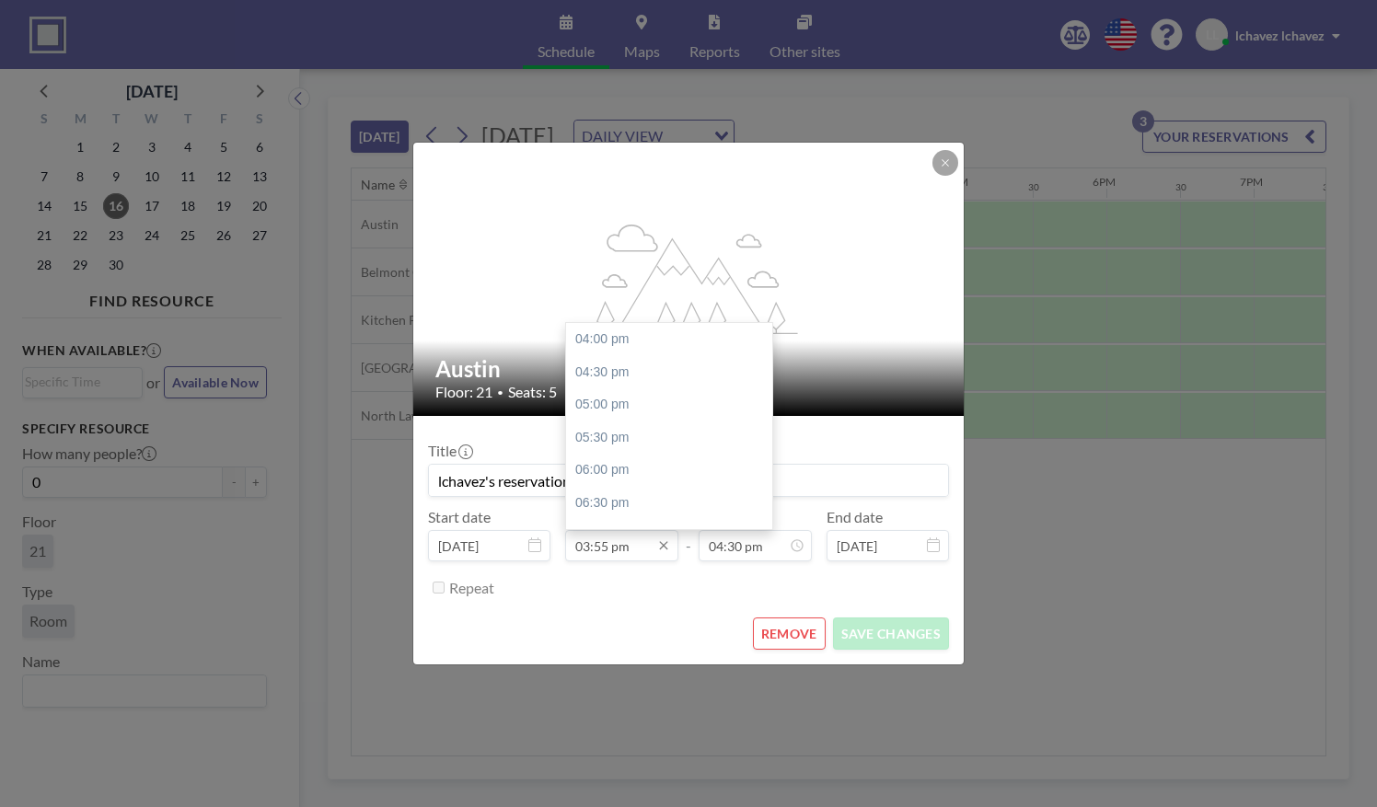
click at [600, 547] on input "03:55 pm" at bounding box center [621, 545] width 113 height 31
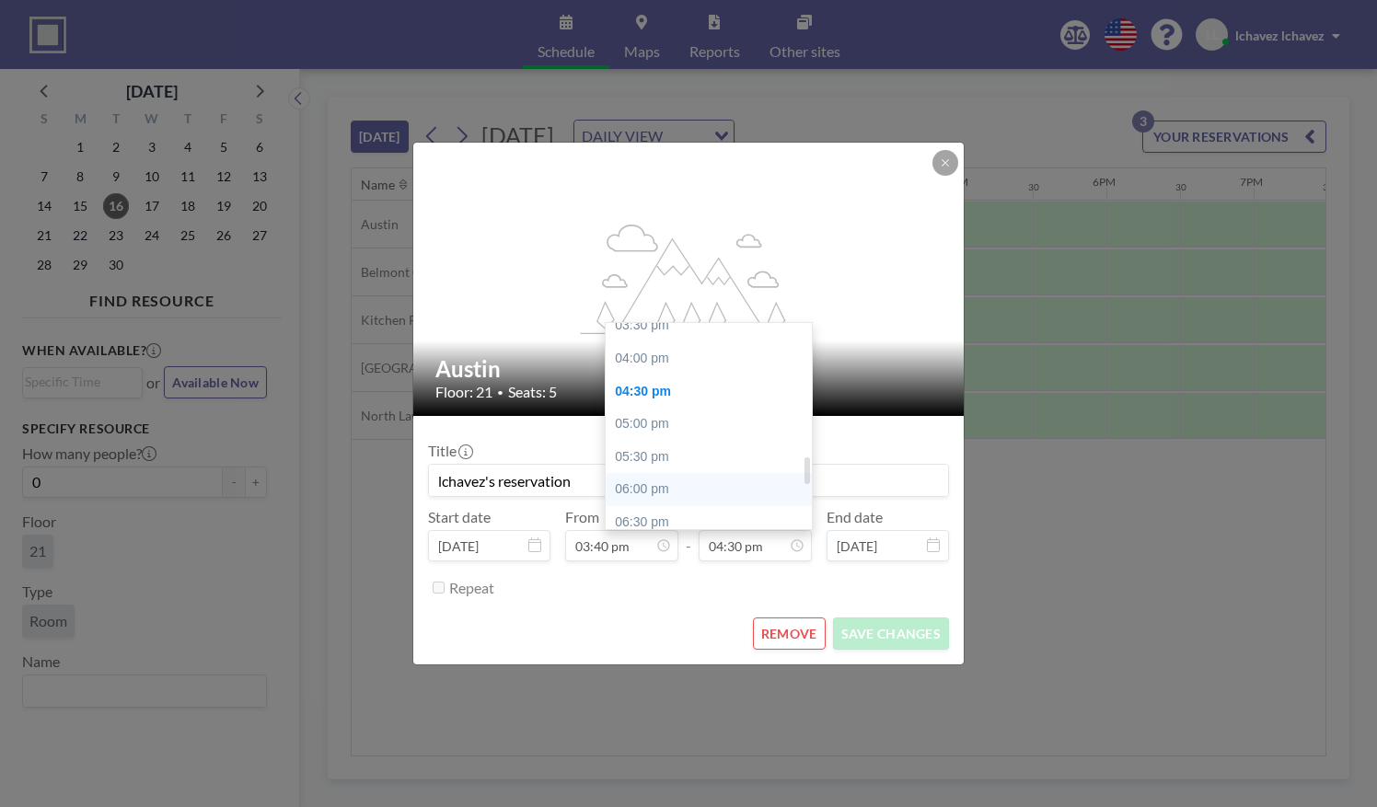
scroll to position [1028, 0]
type input "03:40 pm"
click at [733, 549] on input "04:30 pm" at bounding box center [755, 545] width 113 height 31
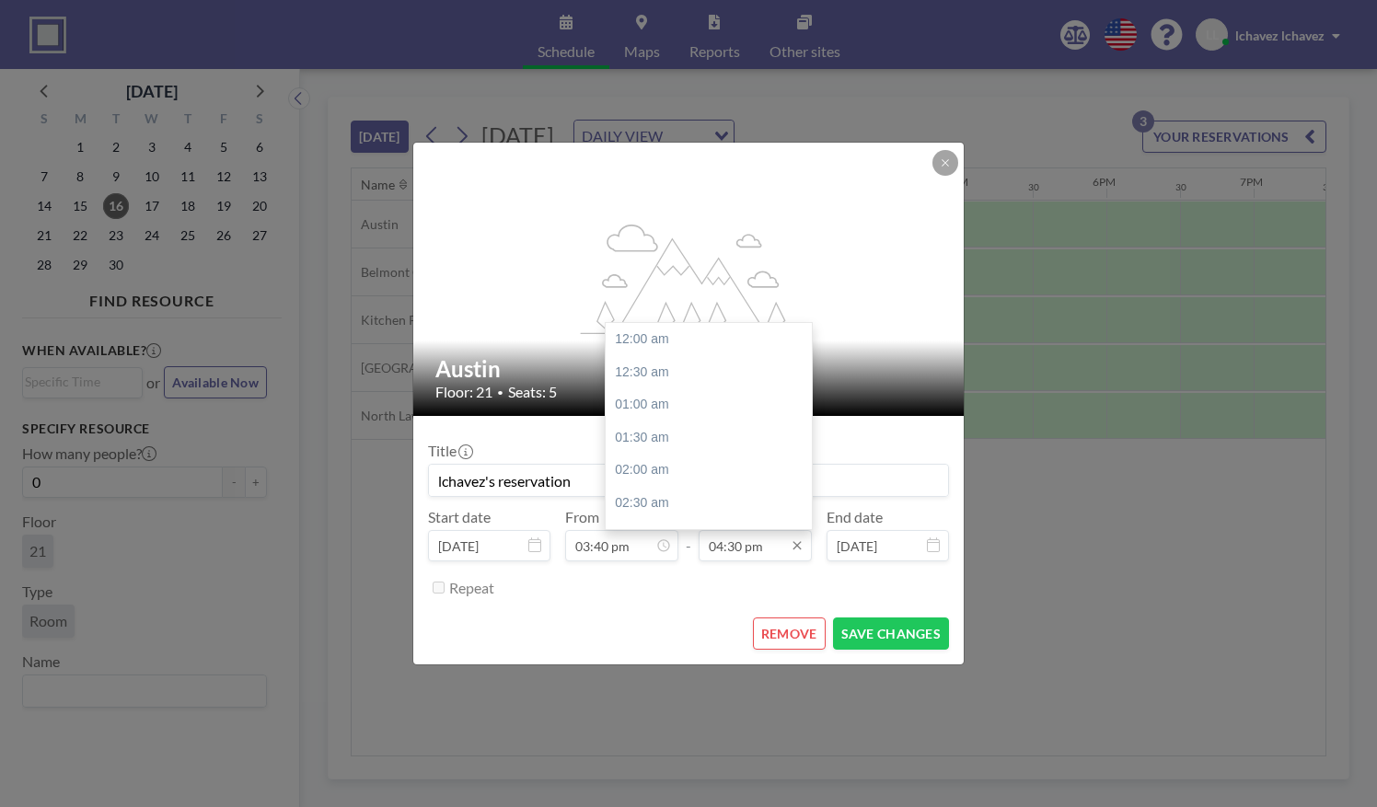
scroll to position [1082, 0]
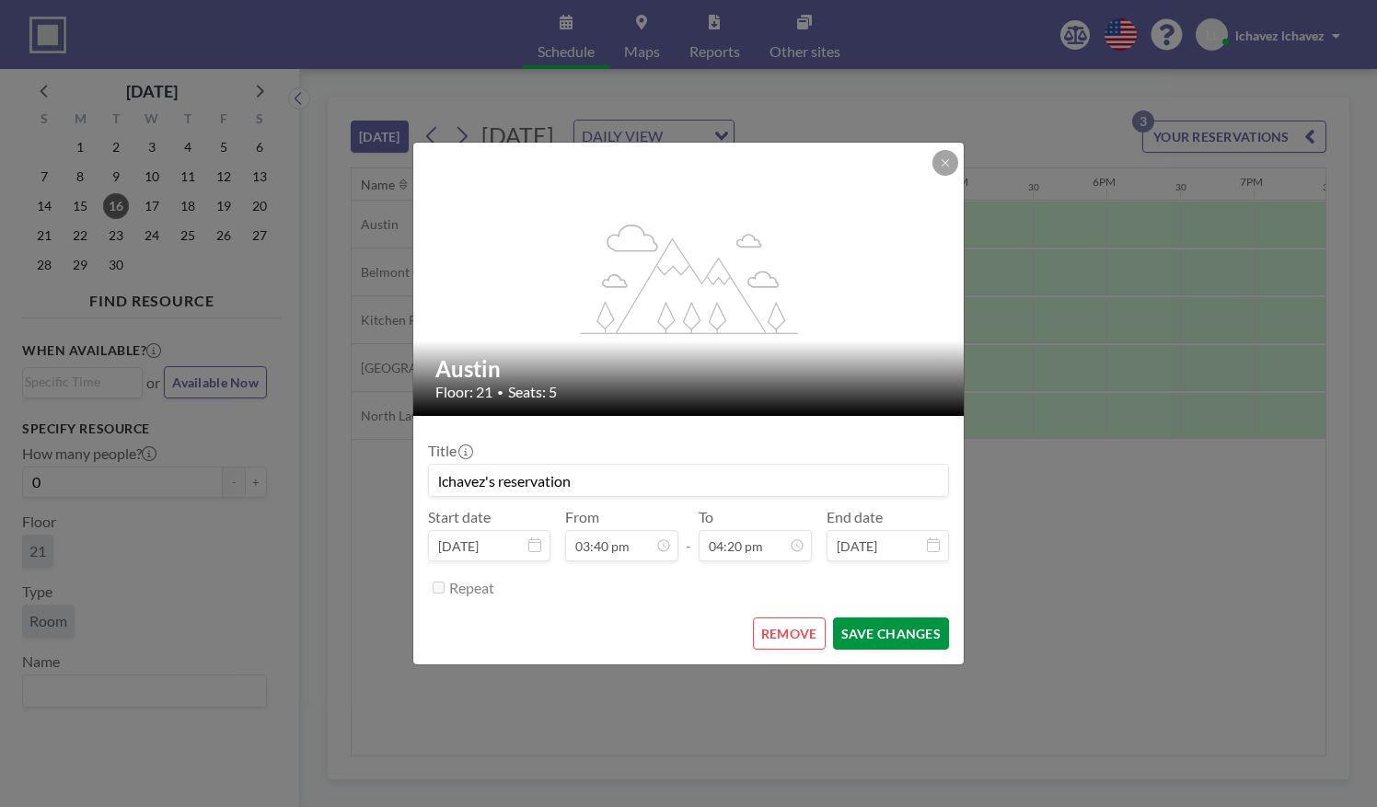
type input "04:20 pm"
click at [855, 628] on button "SAVE CHANGES" at bounding box center [891, 634] width 116 height 32
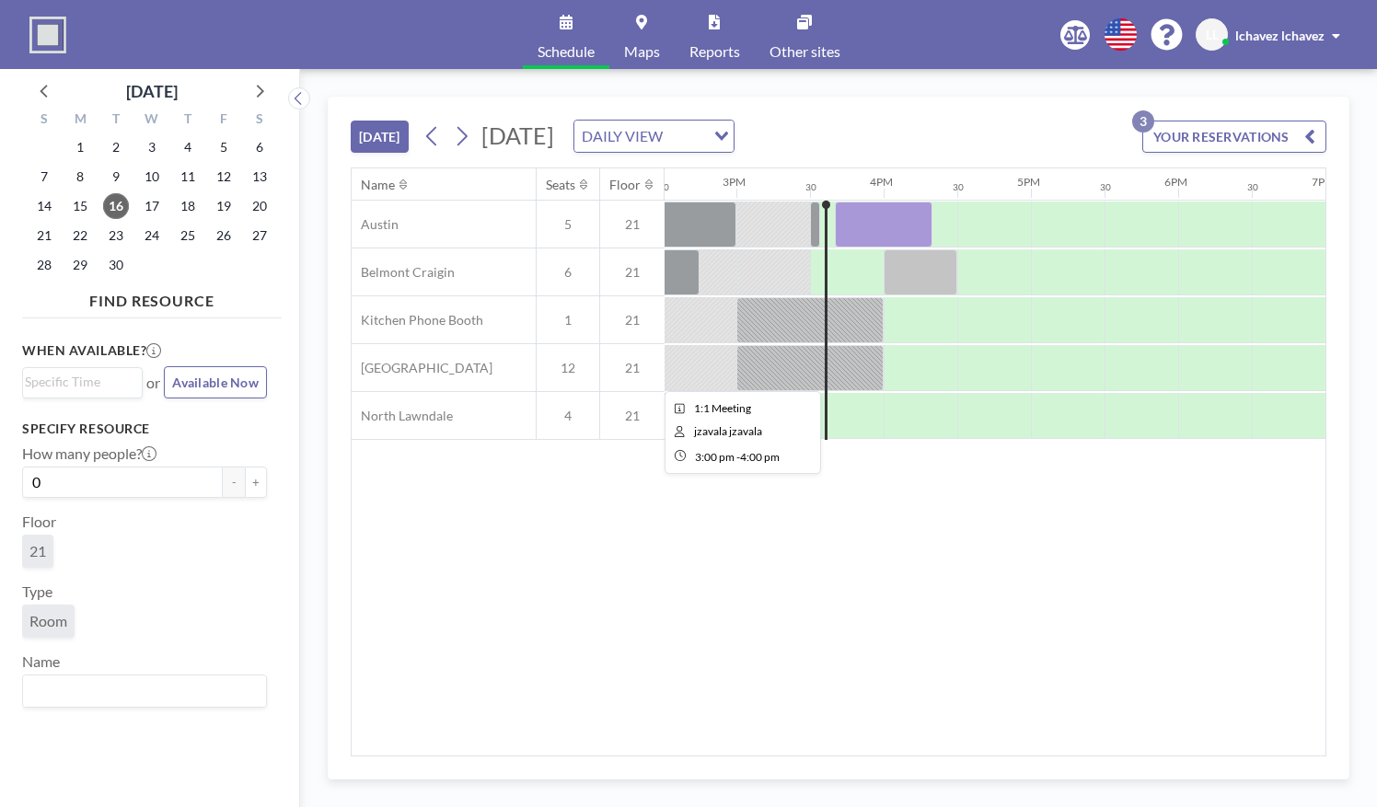
scroll to position [0, 2136]
click at [112, 151] on span "2" at bounding box center [116, 147] width 26 height 26
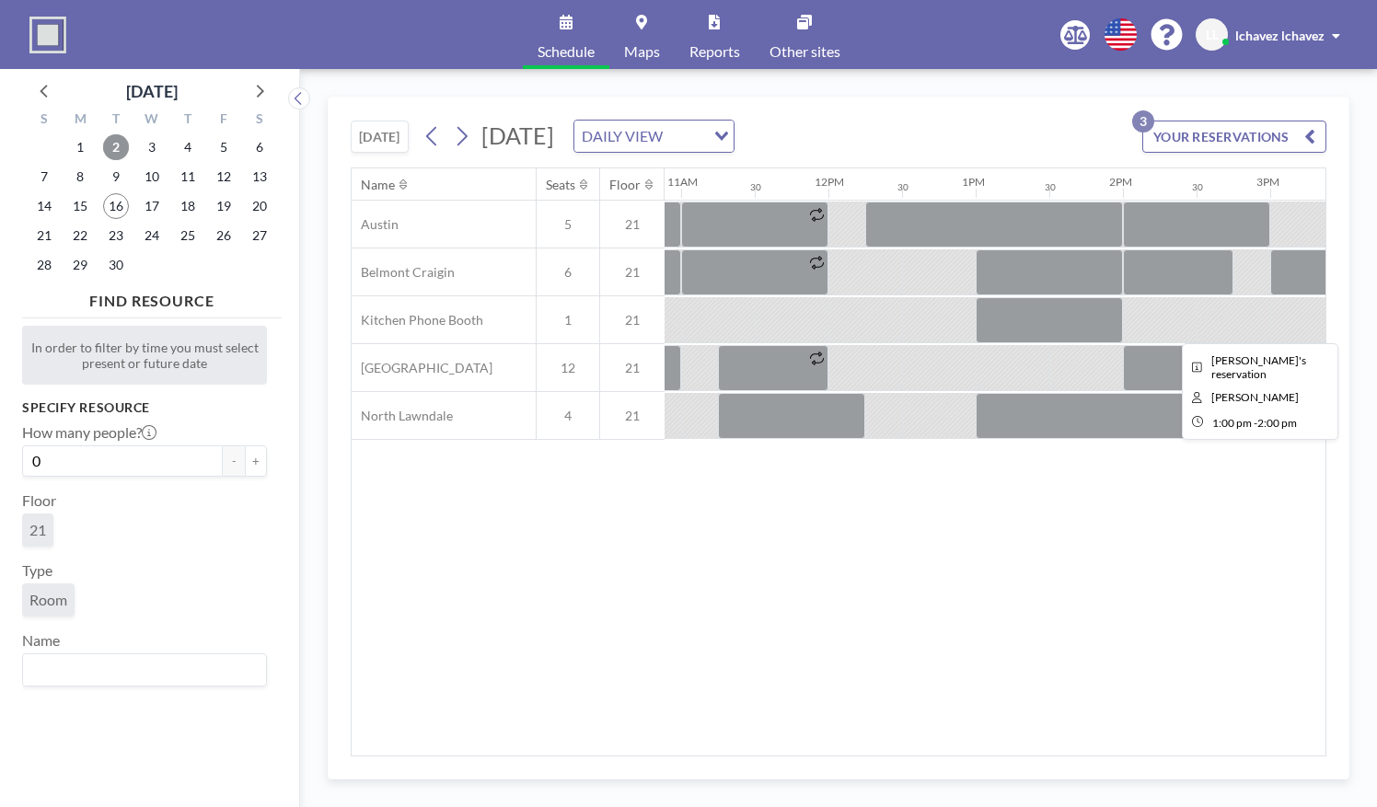
scroll to position [0, 1604]
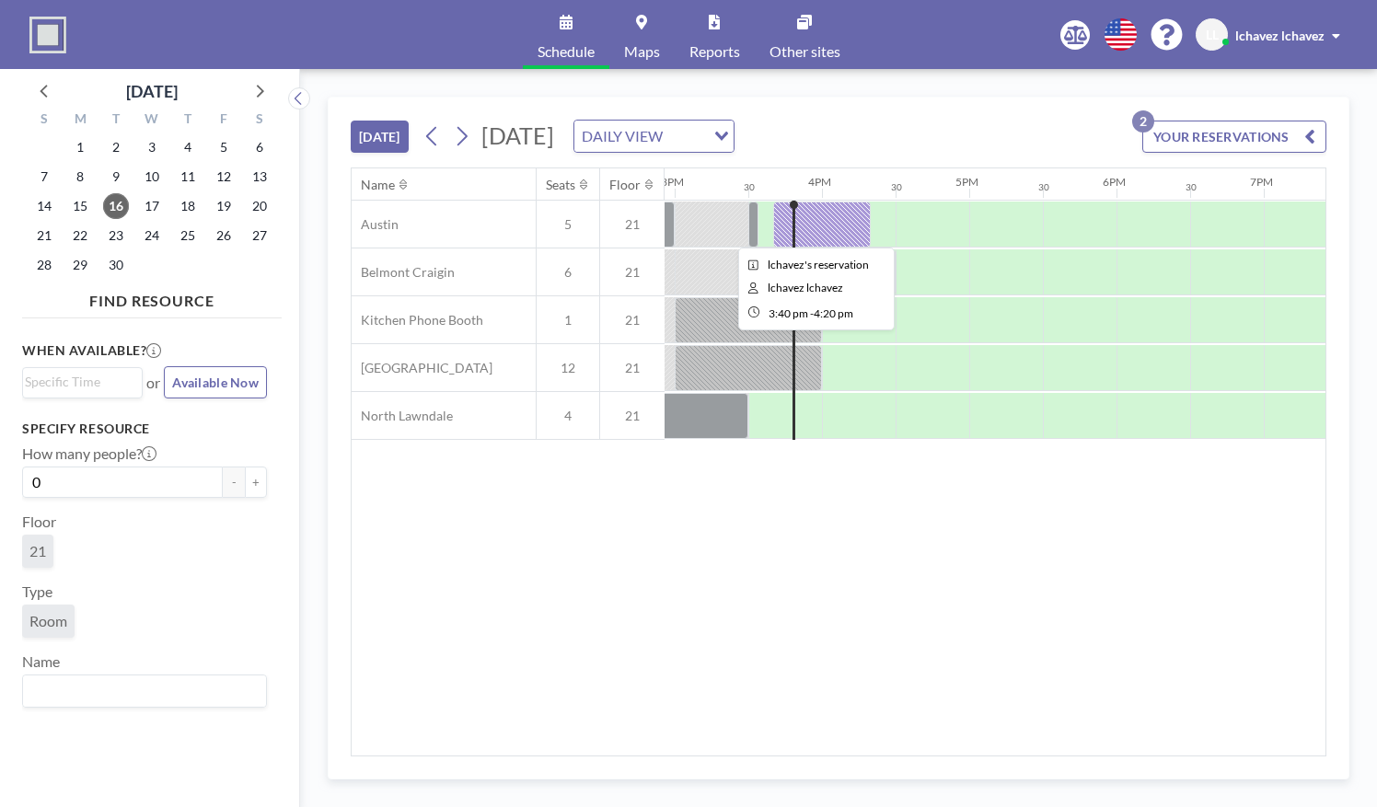
scroll to position [0, 2209]
click at [838, 219] on div at bounding box center [812, 225] width 98 height 46
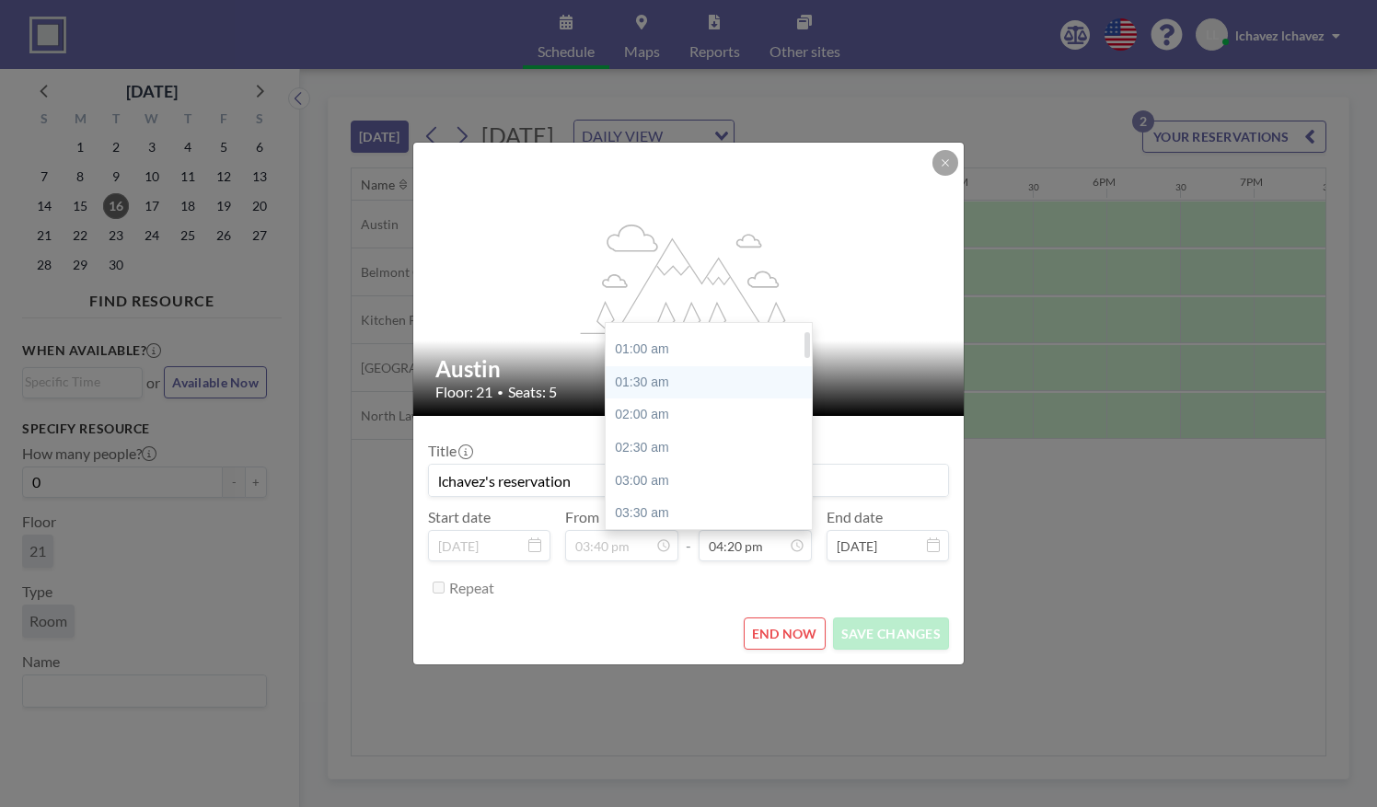
scroll to position [53, 0]
click at [740, 551] on input "04:20 pm" at bounding box center [755, 545] width 113 height 31
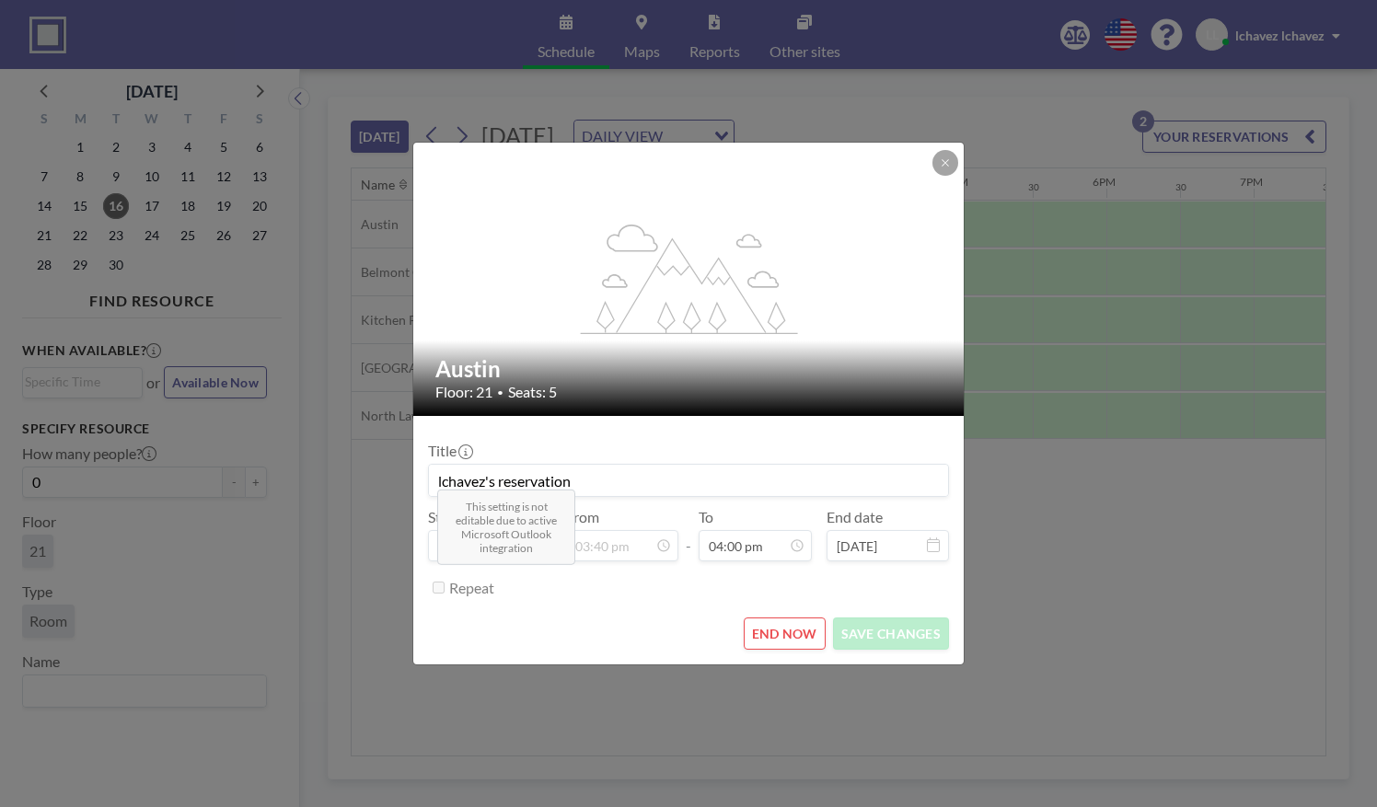
type input "04:00 pm"
click at [858, 600] on div "Repeat" at bounding box center [699, 588] width 500 height 30
click at [865, 628] on button "SAVE CHANGES" at bounding box center [891, 634] width 116 height 32
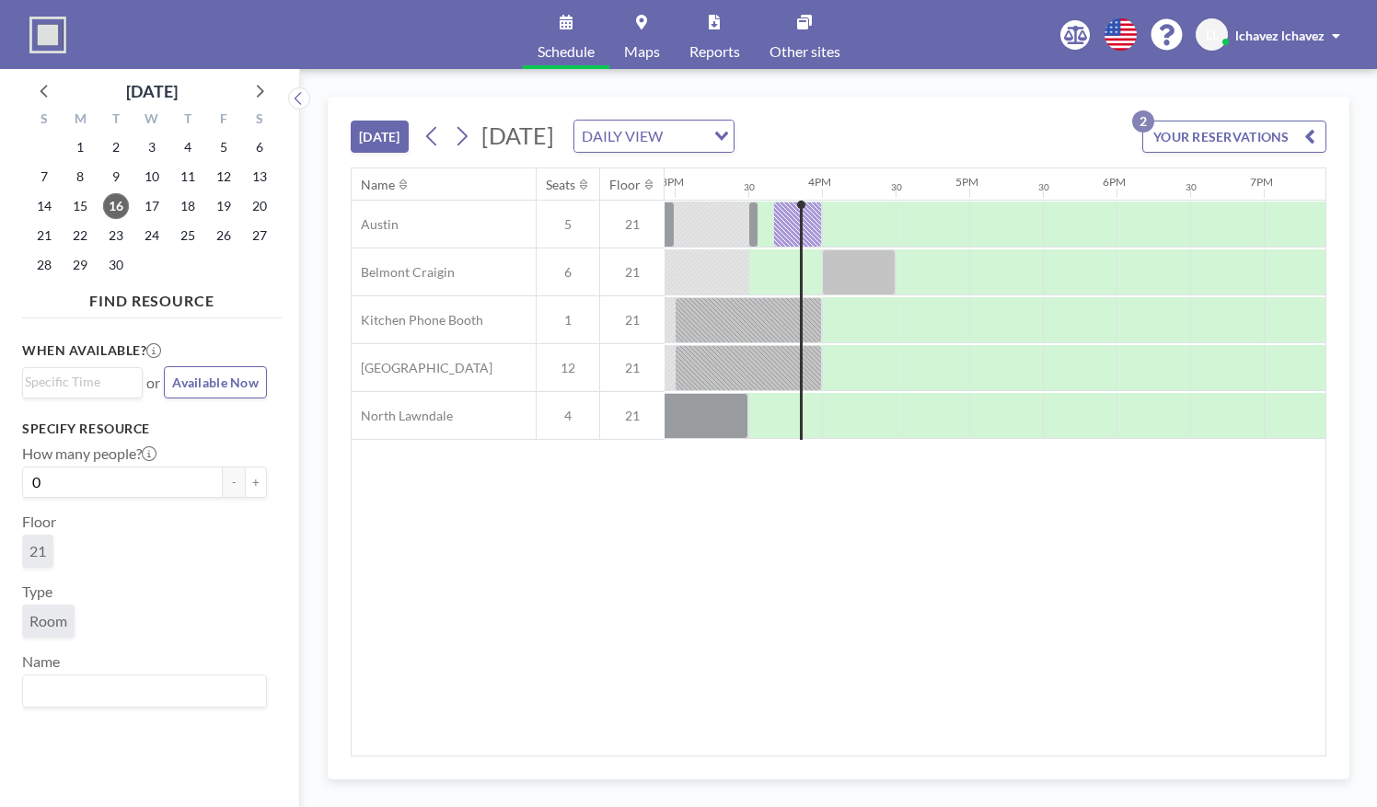
scroll to position [0, 2209]
